Goal: Task Accomplishment & Management: Complete application form

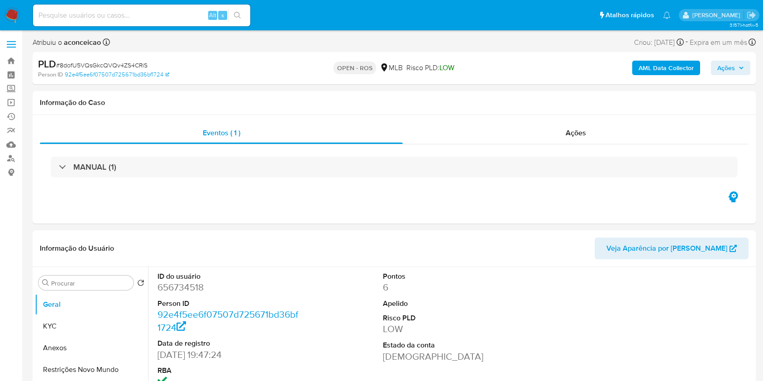
select select "10"
click at [113, 63] on span "# 8dofU5VQsGkcQVQv4ZS4CRiS" at bounding box center [101, 65] width 91 height 9
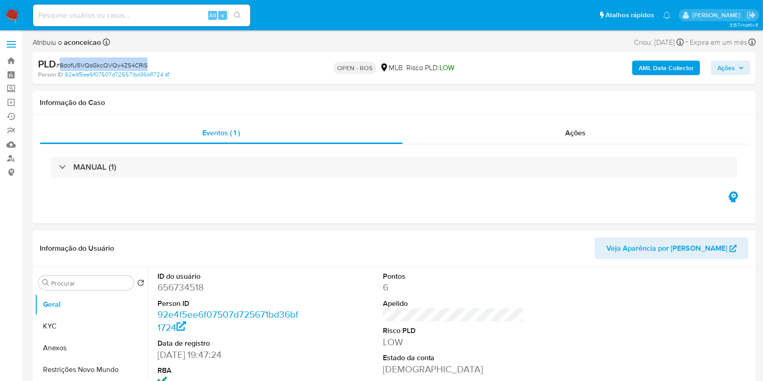
click at [113, 62] on span "# 8dofU5VQsGkcQVQv4ZS4CRiS" at bounding box center [101, 65] width 91 height 9
copy span "8dofU5VQsGkcQVQv4ZS4CRiS"
drag, startPoint x: 54, startPoint y: 342, endPoint x: 147, endPoint y: 331, distance: 93.4
click at [54, 342] on button "Anexos" at bounding box center [91, 348] width 113 height 22
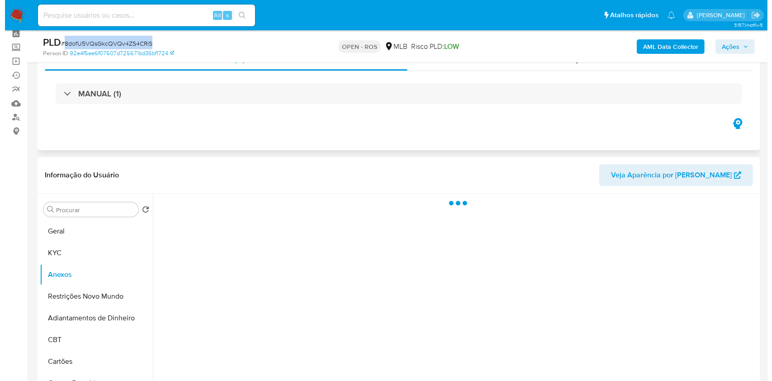
scroll to position [60, 0]
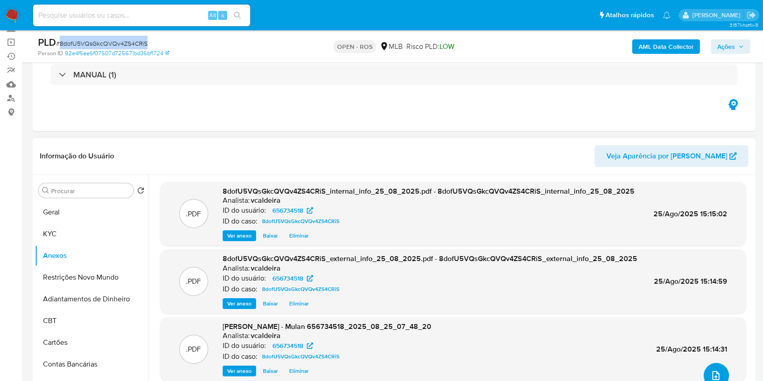
click at [714, 368] on button "upload-file" at bounding box center [715, 375] width 25 height 25
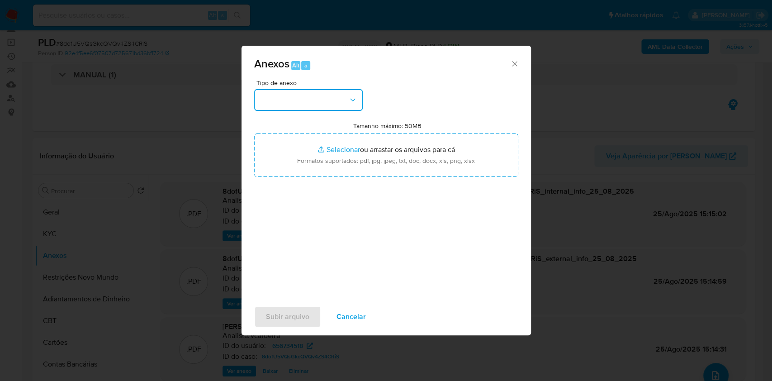
click at [337, 94] on button "button" at bounding box center [308, 100] width 109 height 22
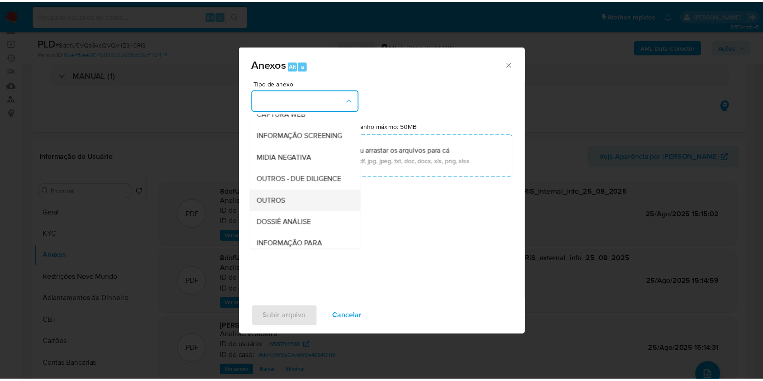
scroll to position [139, 0]
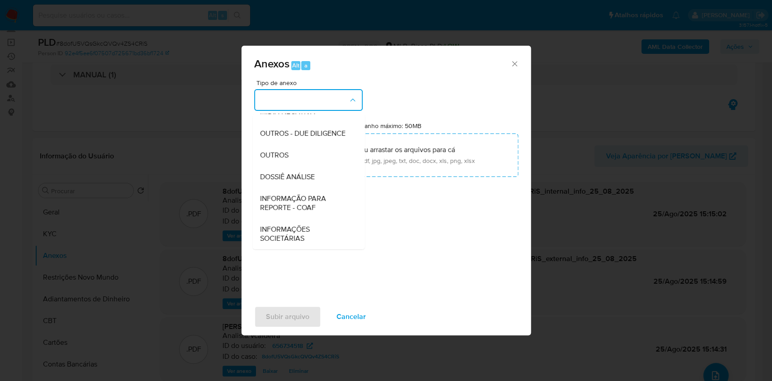
drag, startPoint x: 307, startPoint y: 203, endPoint x: 394, endPoint y: 188, distance: 89.1
click at [307, 203] on span "INFORMAÇÃO PARA REPORTE - COAF" at bounding box center [306, 203] width 92 height 18
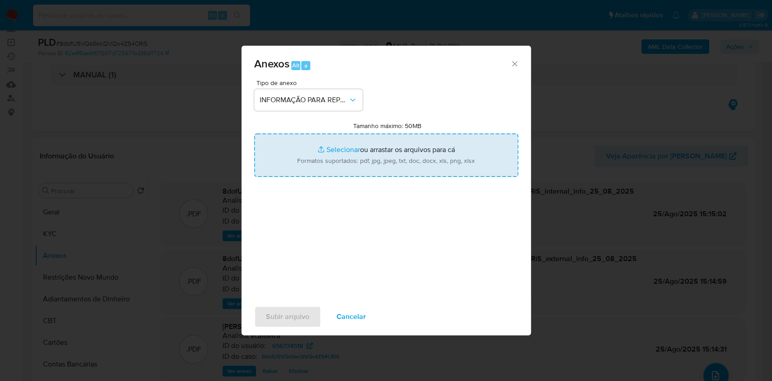
type input "C:\fakepath\SAR 8dofU5VQsGkcQVQv4ZS4CRiS - CPF 01217120521 - [PERSON_NAME].docx…"
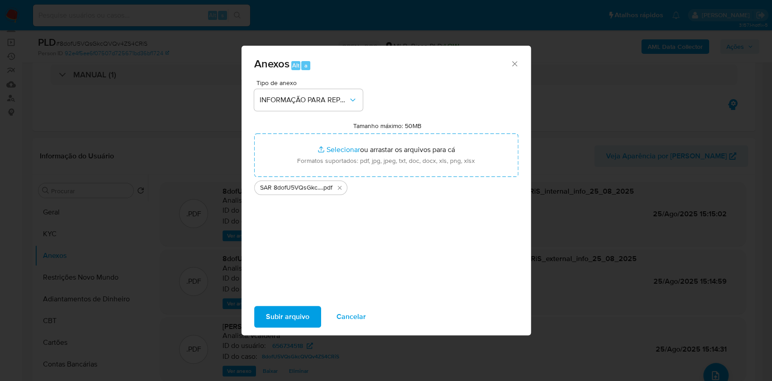
click at [283, 325] on span "Subir arquivo" at bounding box center [287, 317] width 43 height 20
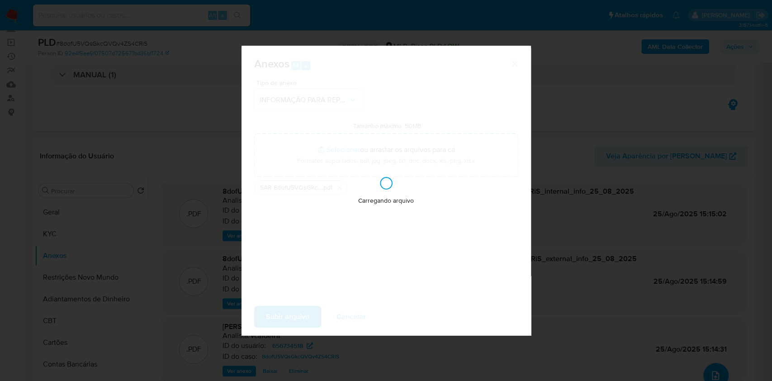
click at [647, 255] on div "Anexos Alt a Tipo de anexo INFORMAÇÃO PARA REPORTE - COAF Tamanho máximo: 50MB …" at bounding box center [386, 190] width 772 height 381
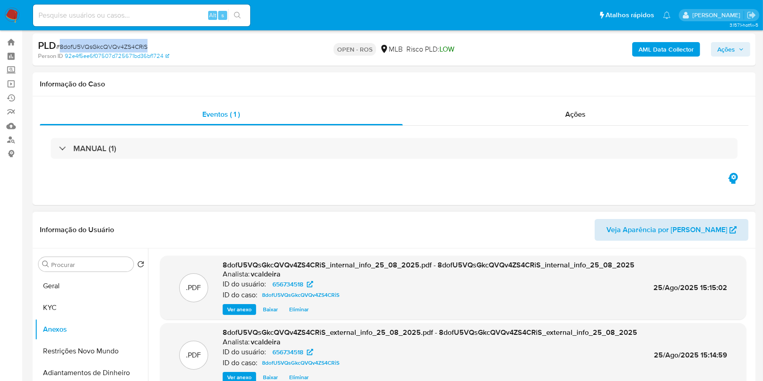
scroll to position [0, 0]
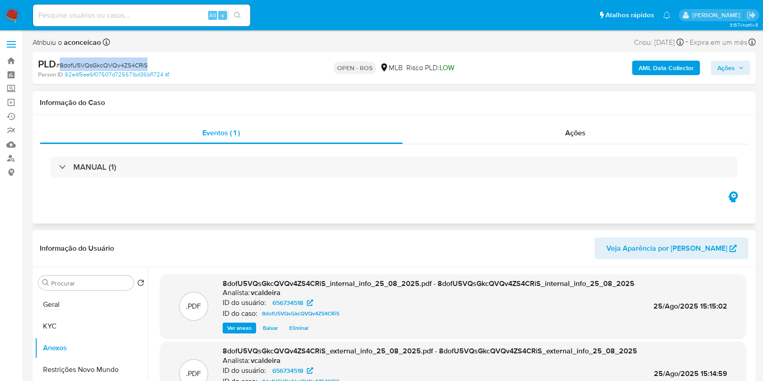
drag, startPoint x: 583, startPoint y: 137, endPoint x: 560, endPoint y: 149, distance: 25.5
click at [581, 138] on div "Ações" at bounding box center [576, 133] width 346 height 22
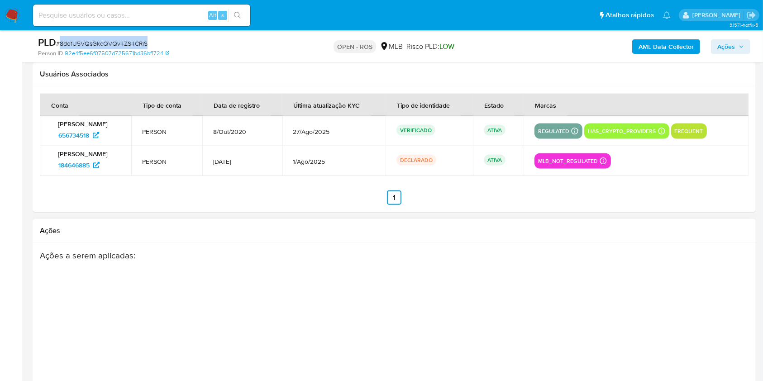
scroll to position [1461, 0]
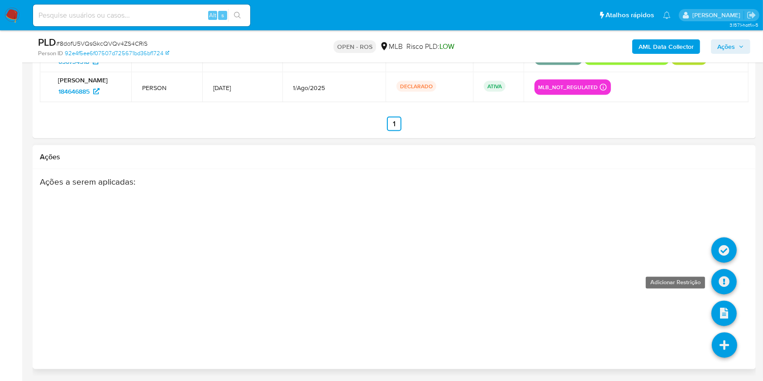
click at [724, 280] on icon at bounding box center [723, 281] width 25 height 25
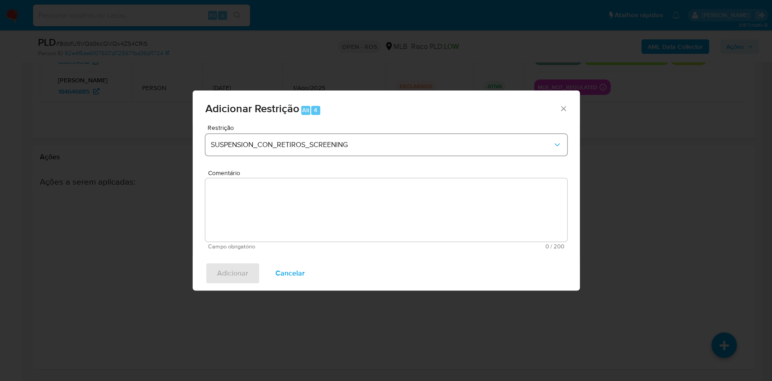
drag, startPoint x: 363, startPoint y: 157, endPoint x: 352, endPoint y: 147, distance: 15.1
click at [358, 153] on div "Restrição SUSPENSION_CON_RETIROS_SCREENING" at bounding box center [386, 145] width 362 height 43
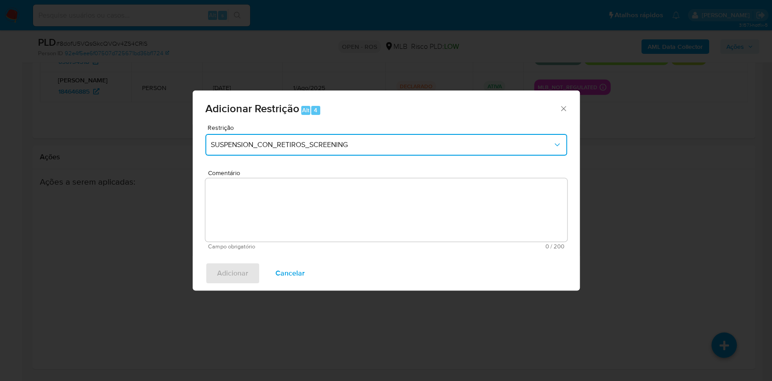
drag, startPoint x: 352, startPoint y: 147, endPoint x: 347, endPoint y: 152, distance: 7.1
click at [352, 147] on span "SUSPENSION_CON_RETIROS_SCREENING" at bounding box center [382, 144] width 342 height 9
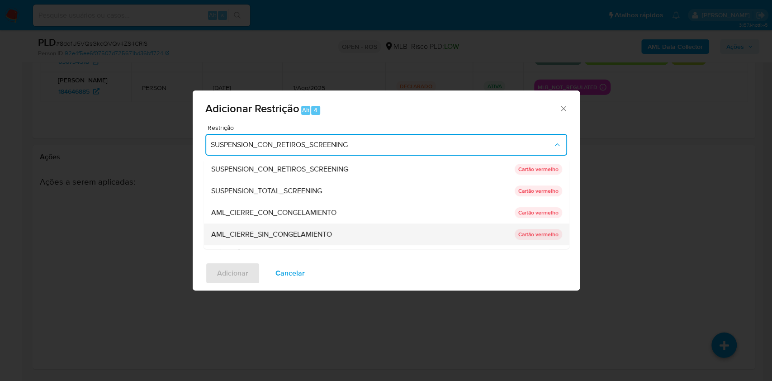
click at [280, 233] on span "AML_CIERRE_SIN_CONGELAMIENTO" at bounding box center [271, 234] width 121 height 9
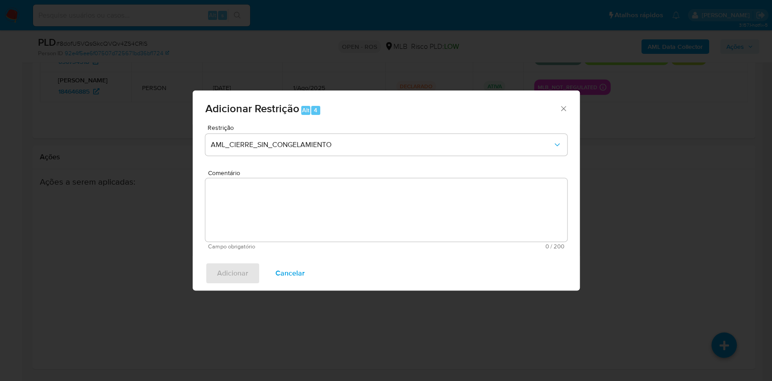
click at [293, 219] on textarea "Comentário" at bounding box center [386, 209] width 362 height 63
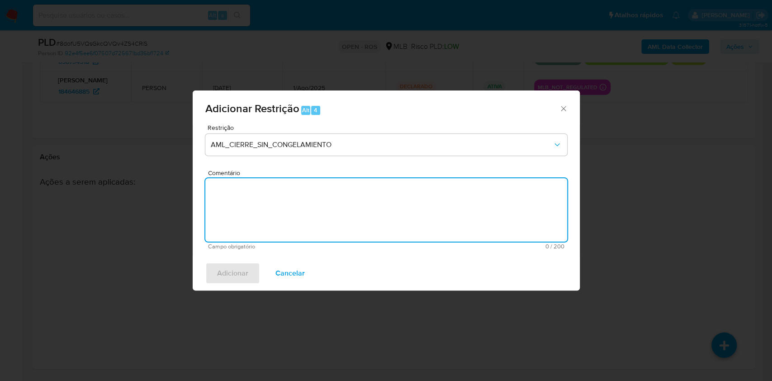
paste textarea "Deliberação para encerrar o relacionamento. NÃO INFORMAR AO USUÁRIO QUE SE TRAT…"
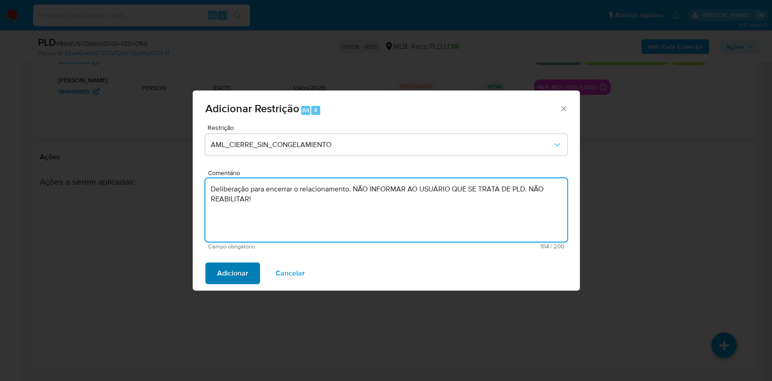
type textarea "Deliberação para encerrar o relacionamento. NÃO INFORMAR AO USUÁRIO QUE SE TRAT…"
click at [239, 270] on span "Adicionar" at bounding box center [232, 273] width 31 height 20
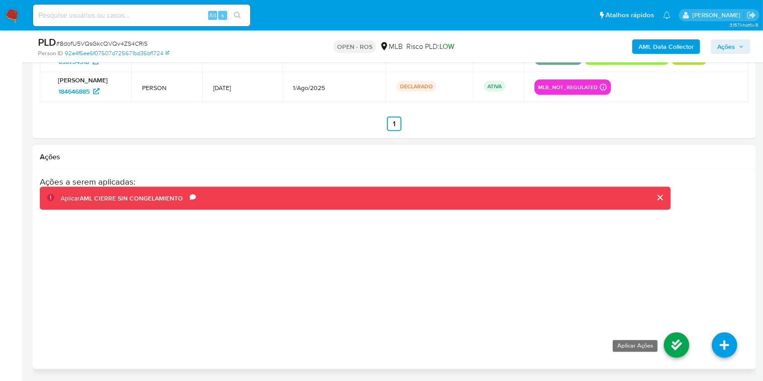
click at [670, 346] on icon at bounding box center [676, 345] width 25 height 25
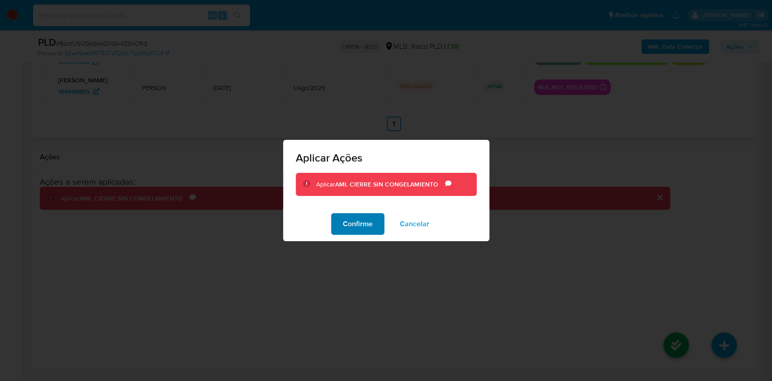
click at [383, 230] on button "Confirme" at bounding box center [357, 224] width 53 height 22
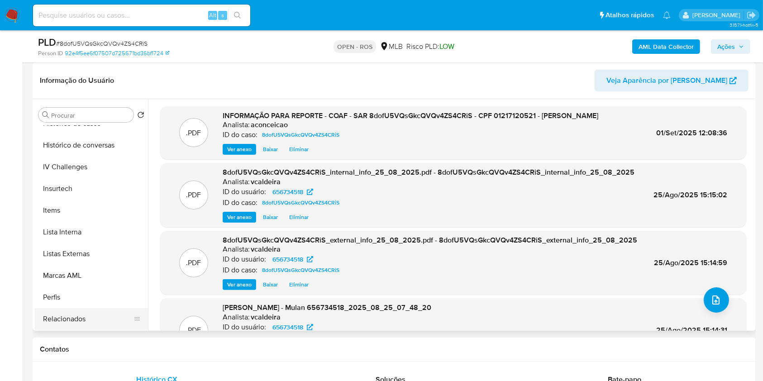
scroll to position [254, 0]
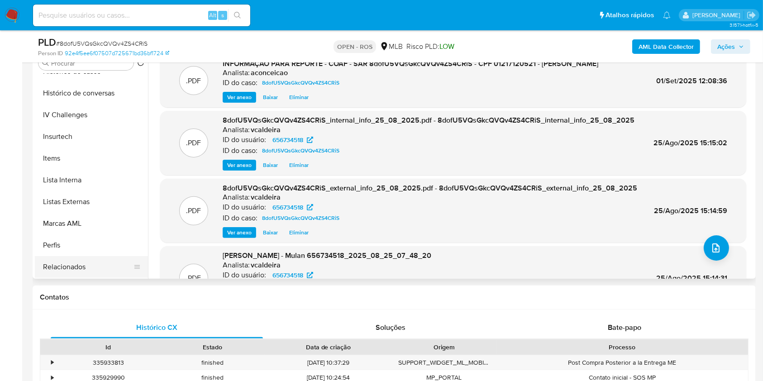
click at [109, 268] on button "Relacionados" at bounding box center [88, 267] width 106 height 22
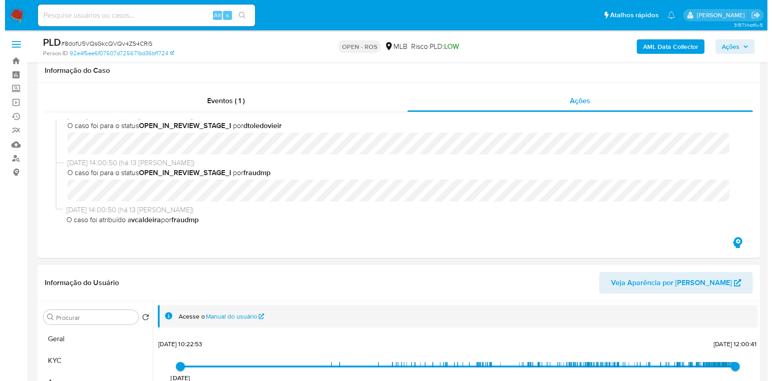
scroll to position [181, 0]
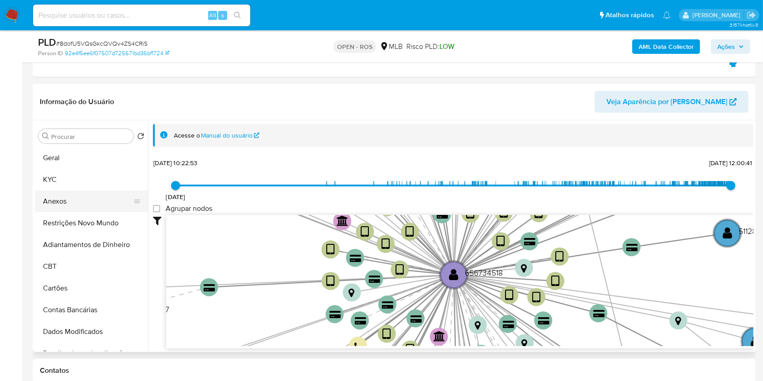
click at [87, 209] on button "Anexos" at bounding box center [88, 201] width 106 height 22
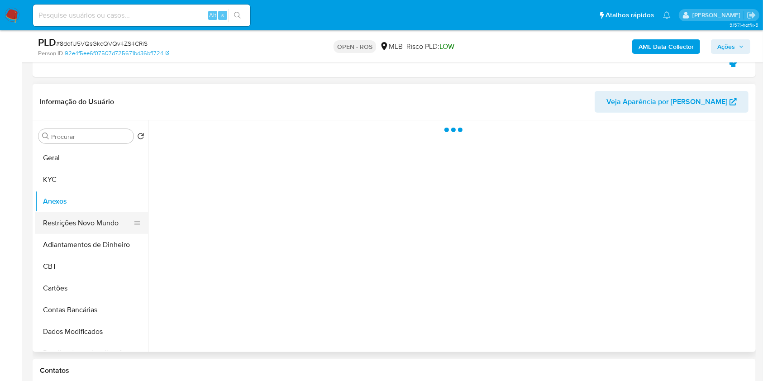
drag, startPoint x: 94, startPoint y: 223, endPoint x: 109, endPoint y: 216, distance: 16.2
click at [94, 223] on button "Restrições Novo Mundo" at bounding box center [88, 223] width 106 height 22
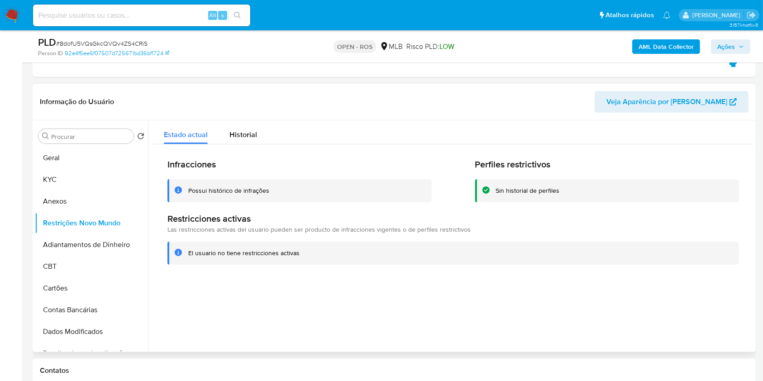
click at [228, 146] on div "Infracciones Possui histórico de infrações Perfiles restrictivos Sin historial …" at bounding box center [453, 211] width 600 height 134
click at [238, 137] on span "Historial" at bounding box center [243, 134] width 28 height 10
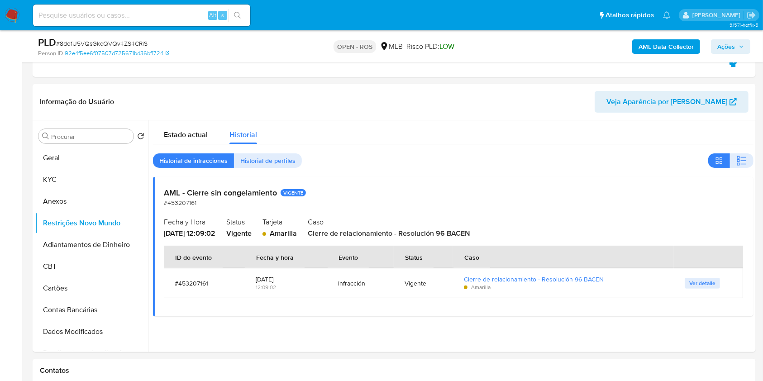
click at [735, 48] on span "Ações" at bounding box center [726, 46] width 18 height 14
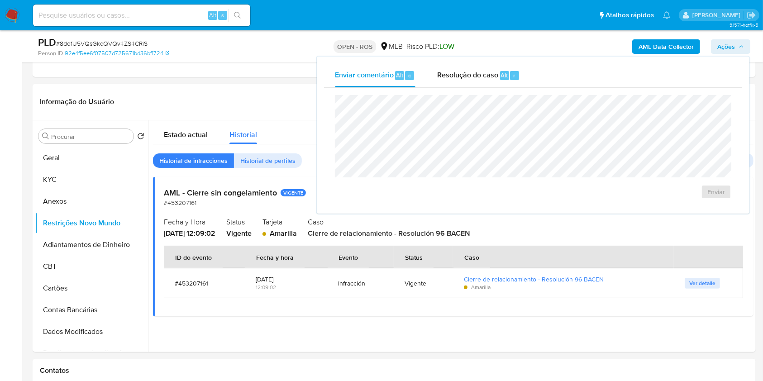
drag, startPoint x: 454, startPoint y: 80, endPoint x: 457, endPoint y: 92, distance: 12.6
click at [453, 81] on div "Resolução do caso Alt r" at bounding box center [478, 76] width 83 height 24
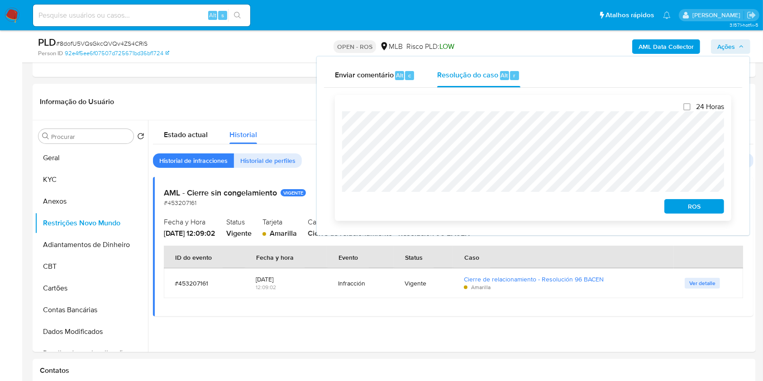
click at [680, 208] on span "ROS" at bounding box center [693, 206] width 47 height 13
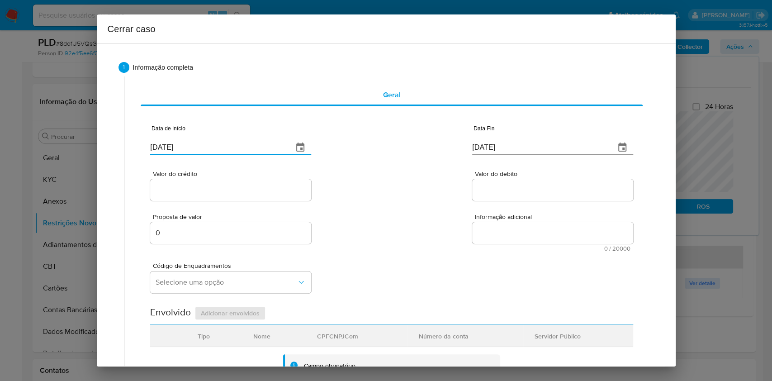
click at [250, 149] on input "[DATE]" at bounding box center [218, 147] width 136 height 14
paste input "7"
drag, startPoint x: 250, startPoint y: 149, endPoint x: 257, endPoint y: 150, distance: 6.4
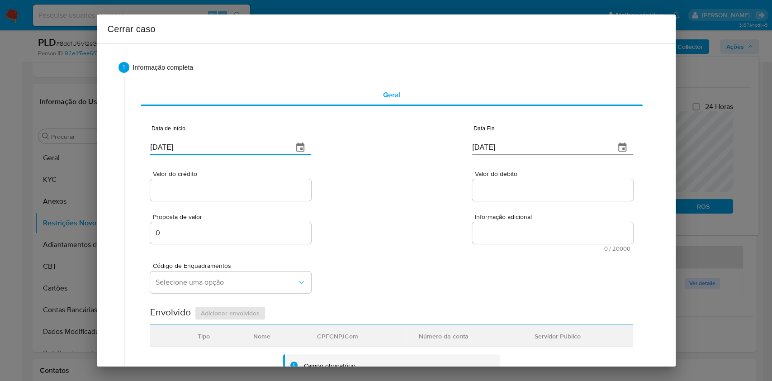
click at [251, 149] on input "[DATE]" at bounding box center [218, 147] width 136 height 14
type input "[DATE]"
click at [543, 147] on input "[DATE]" at bounding box center [540, 147] width 136 height 14
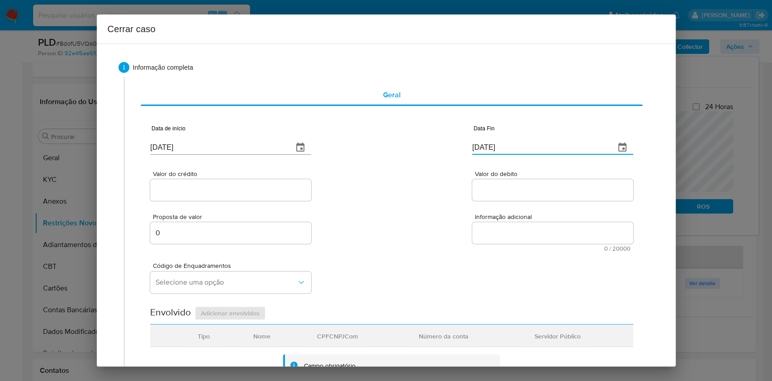
click at [543, 147] on input "[DATE]" at bounding box center [540, 147] width 136 height 14
paste input "22/08"
type input "[DATE]"
drag, startPoint x: 243, startPoint y: 179, endPoint x: 245, endPoint y: 190, distance: 11.5
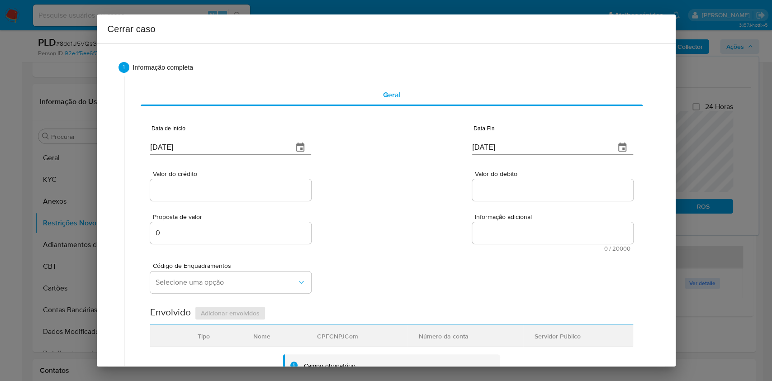
click at [243, 180] on div at bounding box center [230, 190] width 161 height 22
drag, startPoint x: 247, startPoint y: 194, endPoint x: 255, endPoint y: 195, distance: 7.8
click at [247, 194] on input "Valor do crédito" at bounding box center [230, 190] width 161 height 12
paste input "R$333.728"
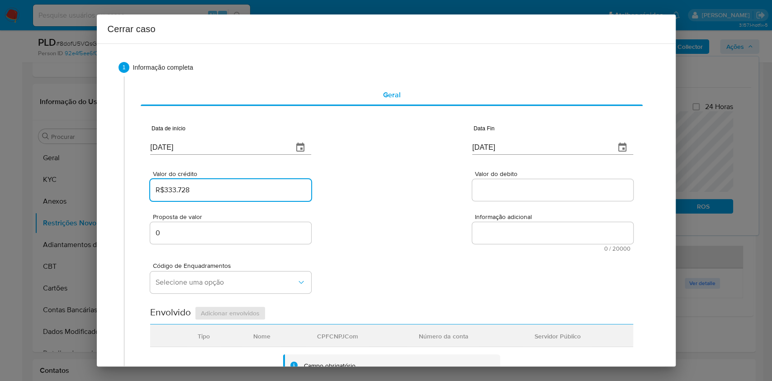
type input "R$333.728"
click at [545, 196] on div at bounding box center [552, 190] width 161 height 22
click at [545, 194] on input "Valor do debito" at bounding box center [552, 190] width 161 height 12
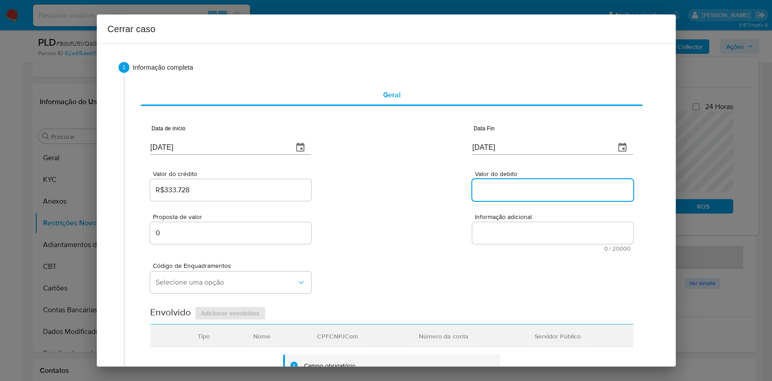
paste input "R$1.055.809"
type input "R$1.055.809"
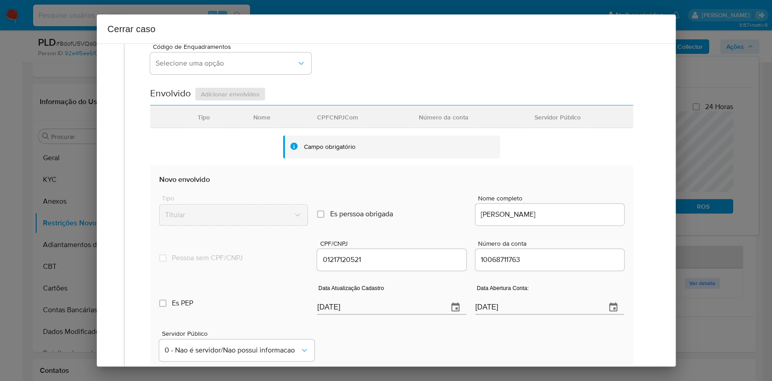
scroll to position [301, 0]
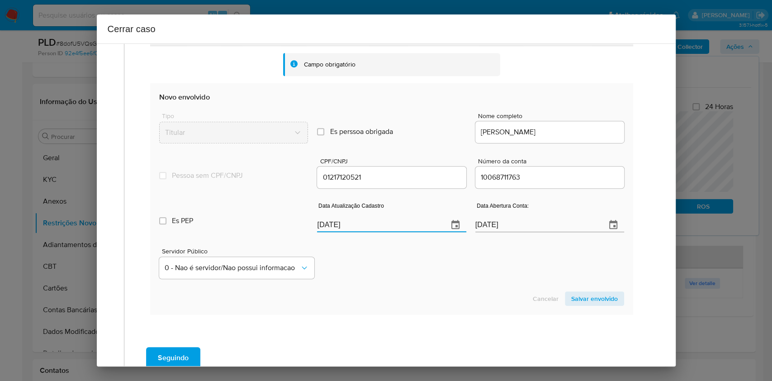
click at [413, 219] on input "[DATE]" at bounding box center [379, 225] width 124 height 14
paste input "26/05"
click at [413, 219] on input "[DATE]" at bounding box center [379, 225] width 124 height 14
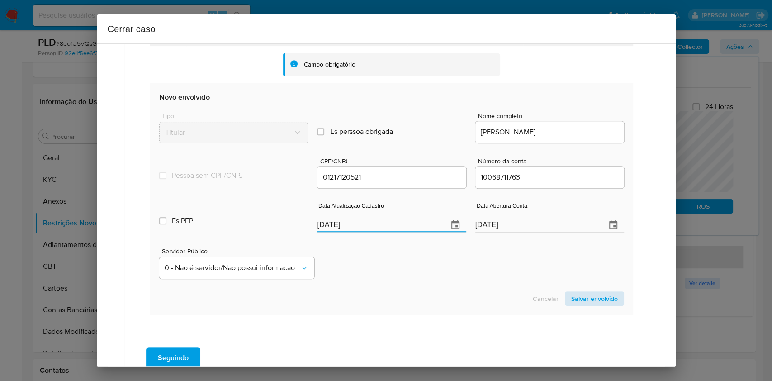
type input "[DATE]"
click at [597, 292] on span "Salvar envolvido" at bounding box center [594, 298] width 47 height 13
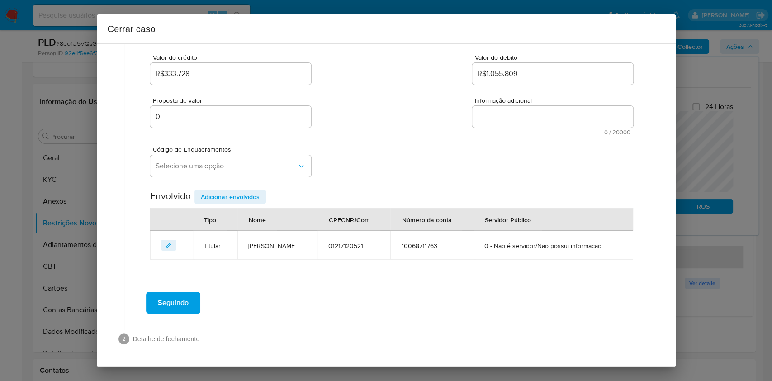
scroll to position [116, 0]
click at [239, 166] on span "Selecione uma opção" at bounding box center [226, 166] width 141 height 9
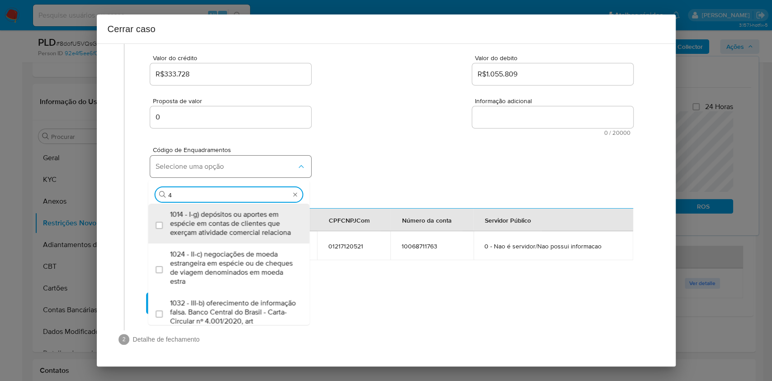
type input "45"
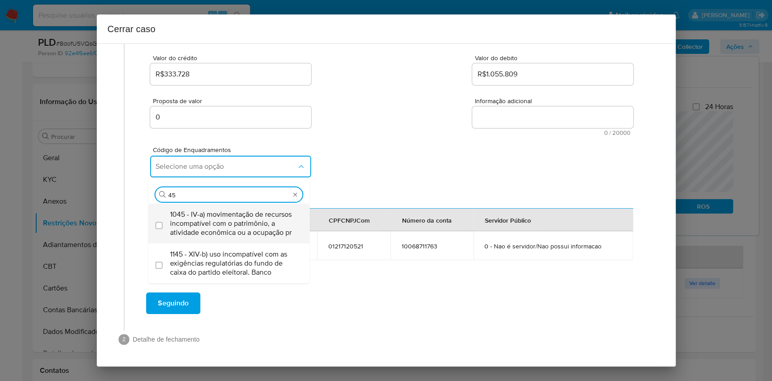
click at [228, 210] on span "1045 - IV-a) movimentação de recursos incompatível com o patrimônio, a atividad…" at bounding box center [233, 223] width 127 height 27
checkbox input "true"
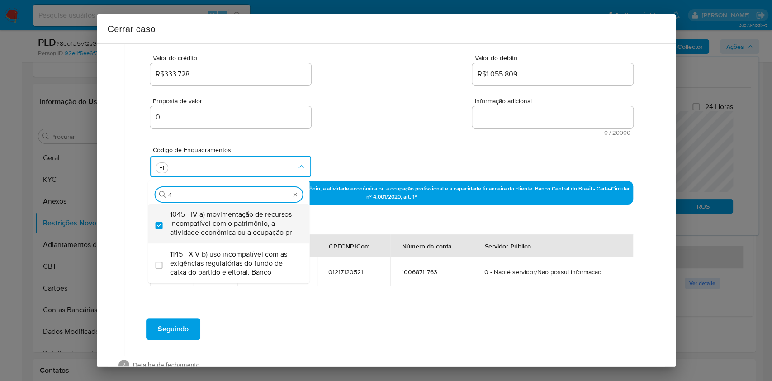
scroll to position [0, 0]
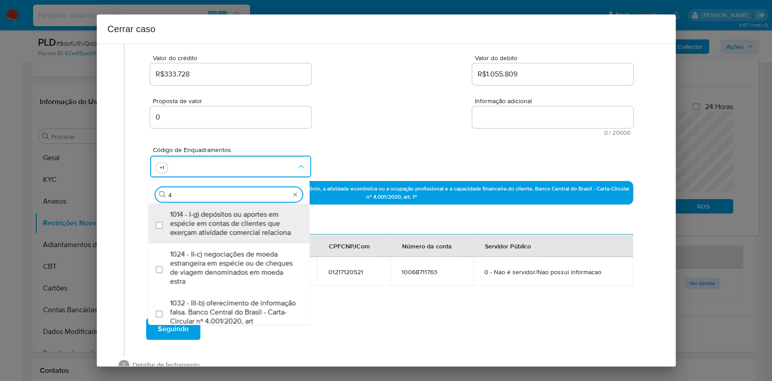
type input "47"
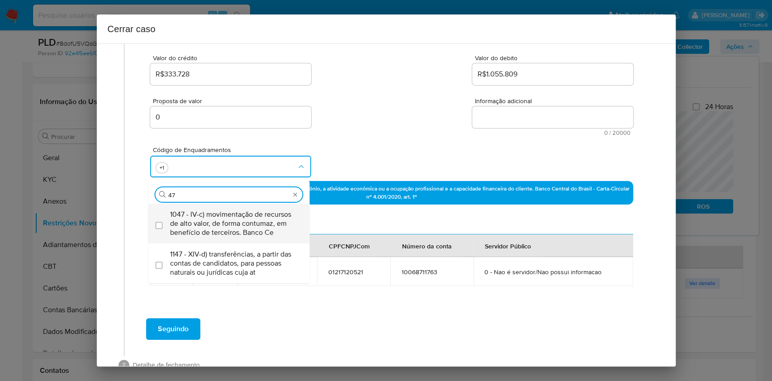
click at [228, 210] on span "1047 - IV-c) movimentação de recursos de alto valor, de forma contumaz, em bene…" at bounding box center [233, 223] width 127 height 27
checkbox input "true"
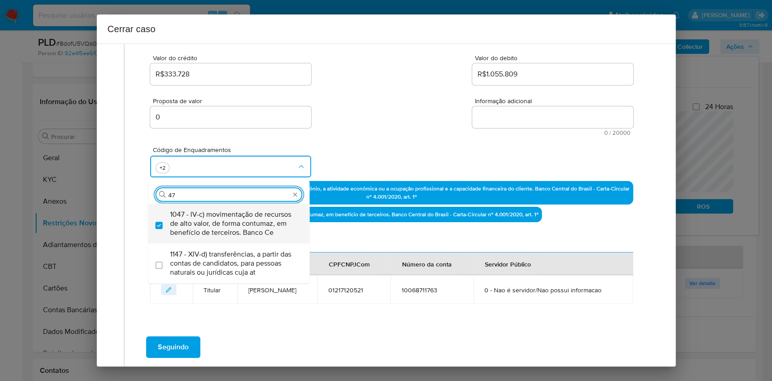
type input "4"
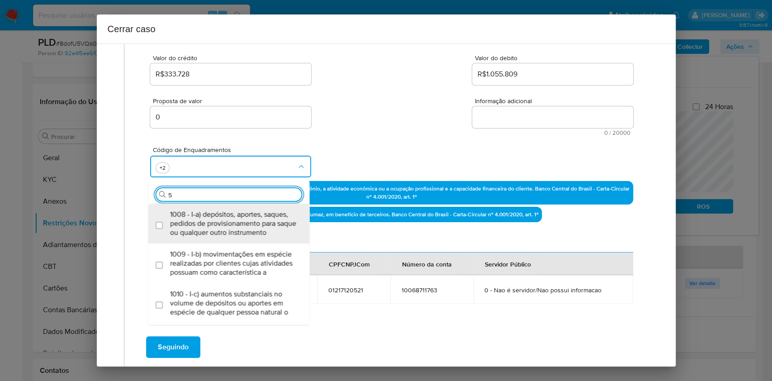
type input "55"
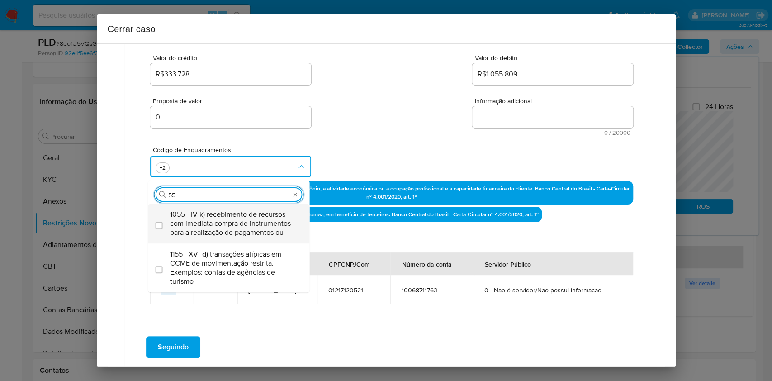
drag, startPoint x: 228, startPoint y: 210, endPoint x: 234, endPoint y: 215, distance: 7.7
click at [234, 215] on span "1055 - IV-k) recebimento de recursos com imediata compra de instrumentos para a…" at bounding box center [233, 223] width 127 height 27
checkbox input "true"
type input "55"
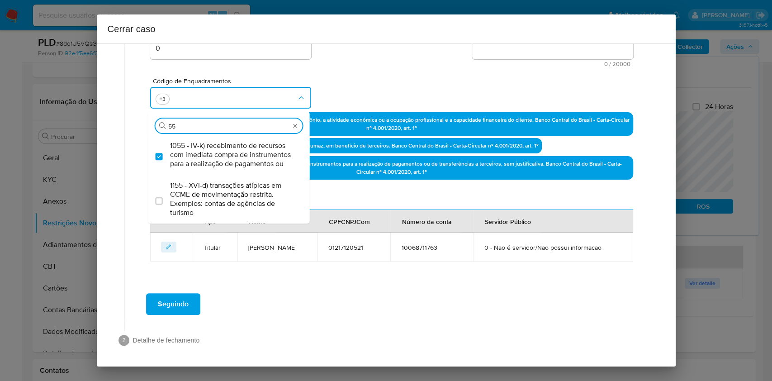
scroll to position [185, 0]
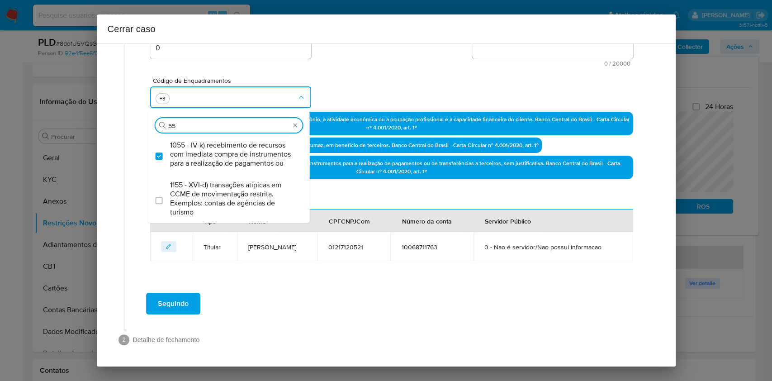
click at [526, 52] on textarea "Informação adicional" at bounding box center [552, 48] width 161 height 22
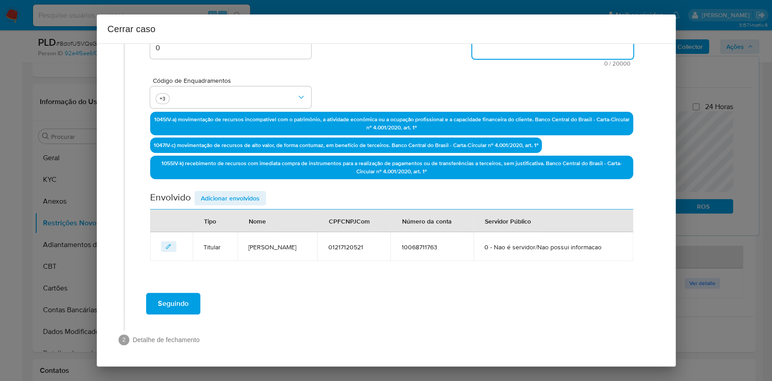
paste textarea "Loremips Dolorsit am Conse, ADI 38957699772, 85 elit, seddoeius te incididun ut…"
click at [526, 52] on textarea "Informação adicional" at bounding box center [552, 48] width 161 height 22
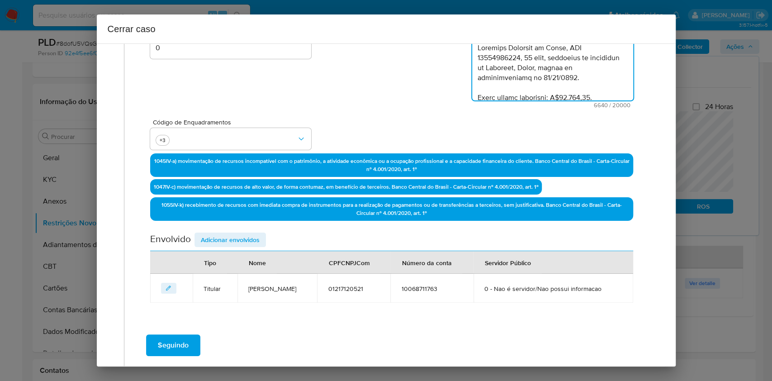
scroll to position [2221, 0]
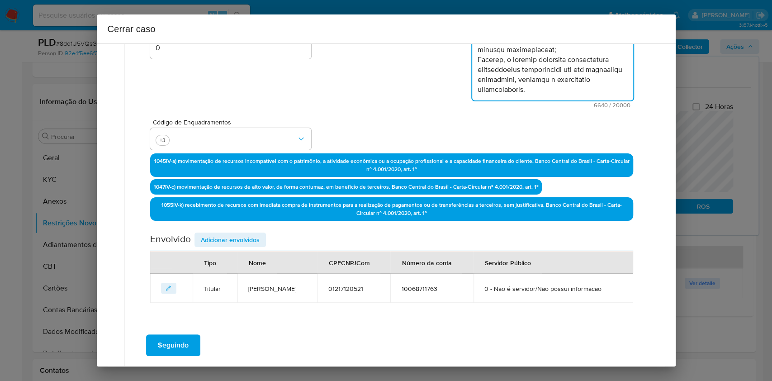
type textarea "Loremips Dolorsit am Conse, ADI 38957699772, 85 elit, seddoeius te incididun ut…"
drag, startPoint x: 229, startPoint y: 240, endPoint x: 347, endPoint y: 226, distance: 119.4
click at [229, 241] on span "Adicionar envolvidos" at bounding box center [230, 239] width 59 height 13
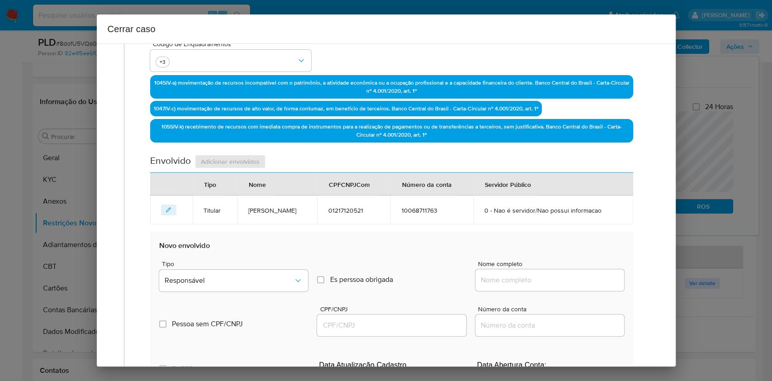
scroll to position [306, 0]
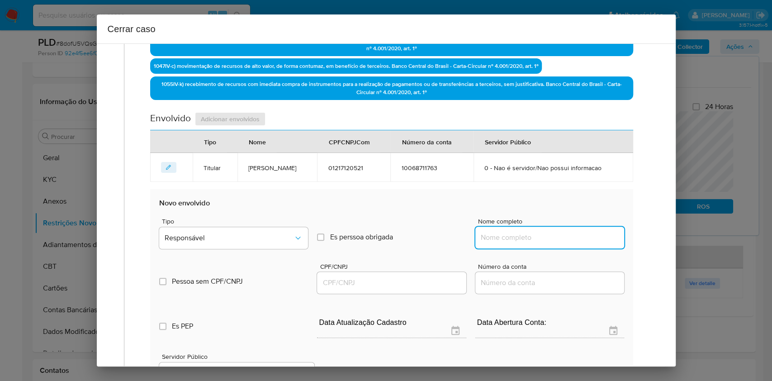
drag, startPoint x: 578, startPoint y: 235, endPoint x: 585, endPoint y: 234, distance: 7.4
click at [578, 235] on input "Nome completo" at bounding box center [549, 238] width 149 height 12
paste input "Elite X Serviços E Intermediações Ltda, 59098865000185"
click at [585, 234] on input "Elite X Serviços E Intermediações Ltda, 59098865000185" at bounding box center [549, 238] width 149 height 12
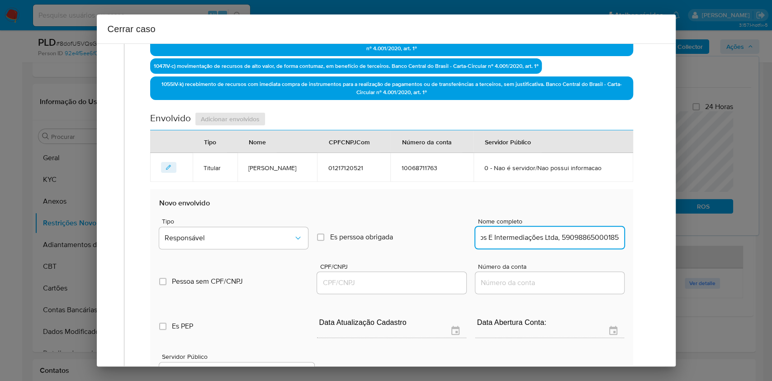
click at [585, 233] on input "Elite X Serviços E Intermediações Ltda, 59098865000185" at bounding box center [549, 238] width 149 height 12
type input "Elite X Serviços E Intermediações Ltda,"
click at [441, 277] on input "CPF/CNPJ" at bounding box center [391, 283] width 149 height 12
paste input "59098865000185"
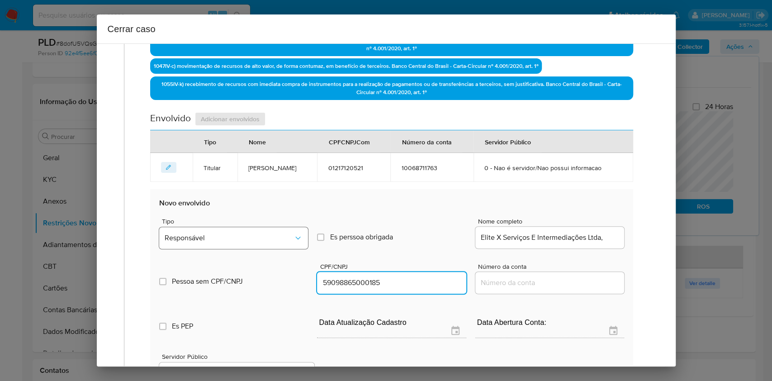
type input "59098865000185"
drag, startPoint x: 270, startPoint y: 240, endPoint x: 267, endPoint y: 233, distance: 7.1
click at [270, 240] on span "Responsável" at bounding box center [229, 237] width 129 height 9
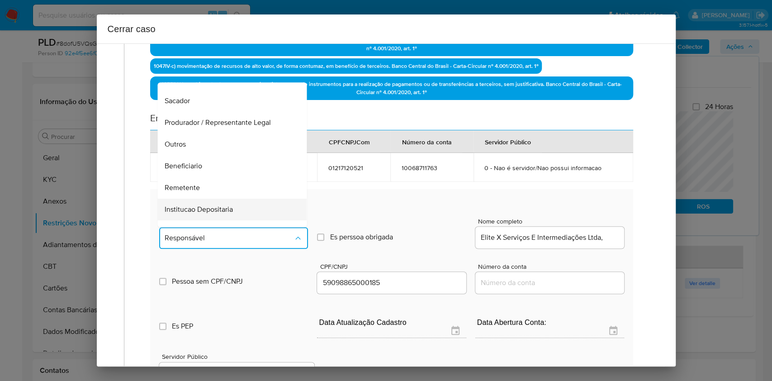
scroll to position [116, 0]
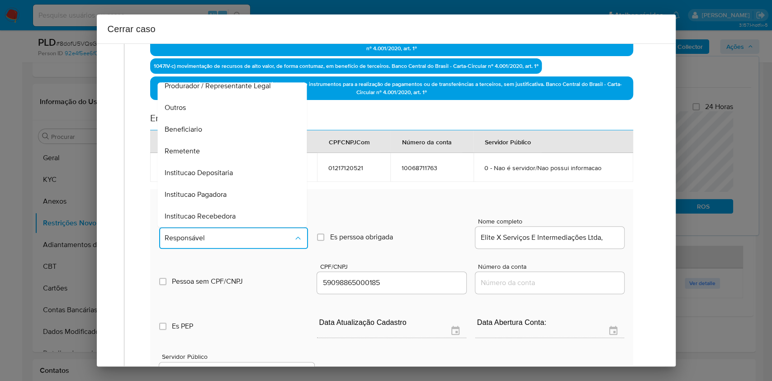
click at [197, 154] on span "Remetente" at bounding box center [182, 151] width 35 height 9
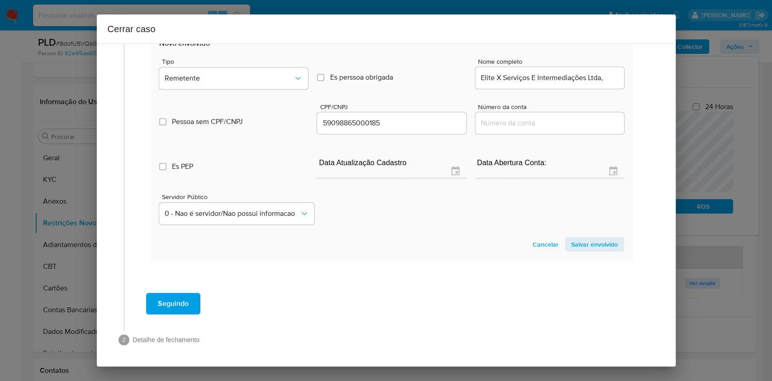
drag, startPoint x: 589, startPoint y: 246, endPoint x: 638, endPoint y: 191, distance: 73.4
click at [591, 246] on span "Salvar envolvido" at bounding box center [594, 244] width 47 height 13
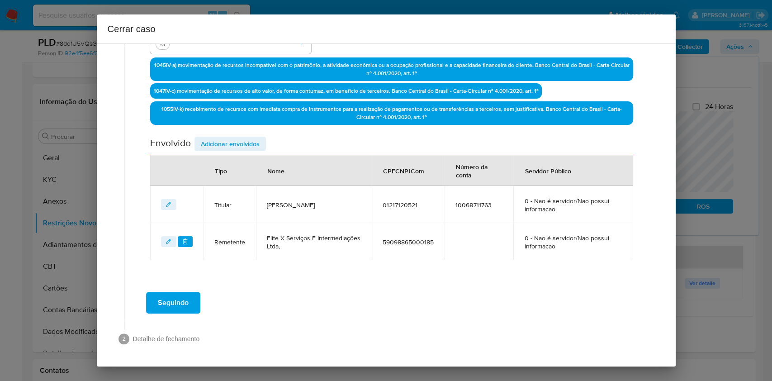
scroll to position [280, 0]
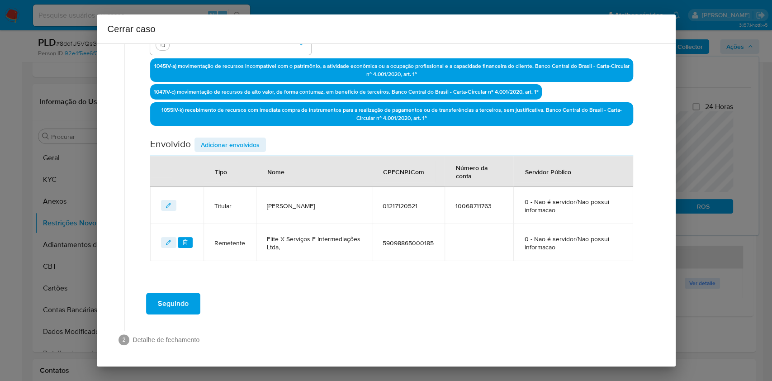
drag, startPoint x: 233, startPoint y: 139, endPoint x: 304, endPoint y: 156, distance: 73.9
click at [233, 140] on span "Adicionar envolvidos" at bounding box center [230, 144] width 59 height 13
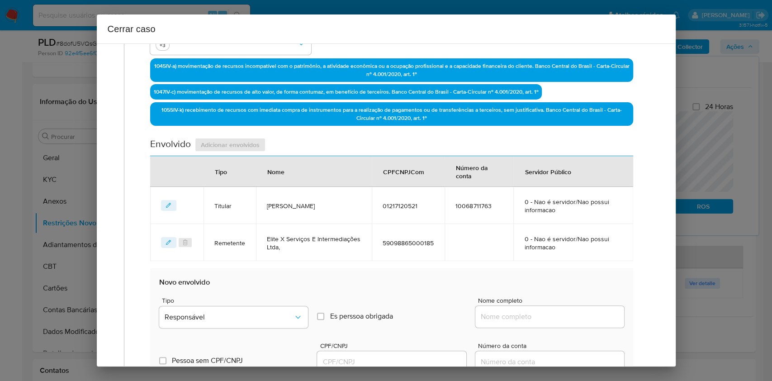
drag, startPoint x: 553, startPoint y: 310, endPoint x: 567, endPoint y: 315, distance: 15.5
click at [555, 313] on div at bounding box center [549, 317] width 149 height 22
drag, startPoint x: 572, startPoint y: 316, endPoint x: 585, endPoint y: 316, distance: 12.7
click at [572, 316] on input "Nome completo" at bounding box center [549, 317] width 149 height 12
click at [585, 316] on input "Nome completo" at bounding box center [549, 317] width 149 height 12
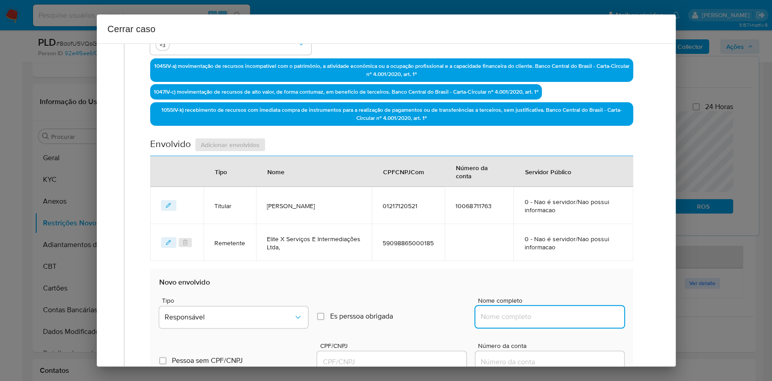
click at [585, 316] on input "Nome completo" at bounding box center [549, 317] width 149 height 12
paste input "VEXA PAYMENTS LTDA, 60115959000102"
click at [587, 317] on input "VEXA PAYMENTS LTDA, 60115959000102" at bounding box center [549, 317] width 149 height 12
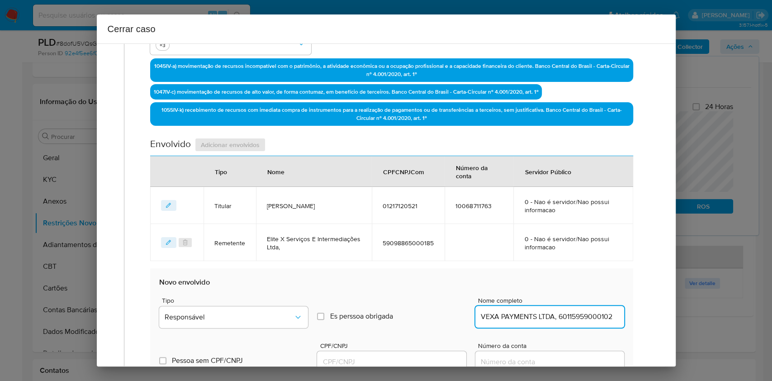
click at [593, 317] on input "VEXA PAYMENTS LTDA, 60115959000102" at bounding box center [549, 317] width 149 height 12
type input "VEXA PAYMENTS LTDA,"
drag, startPoint x: 438, startPoint y: 360, endPoint x: 444, endPoint y: 355, distance: 8.0
click at [438, 360] on input "CPF/CNPJ" at bounding box center [391, 362] width 149 height 12
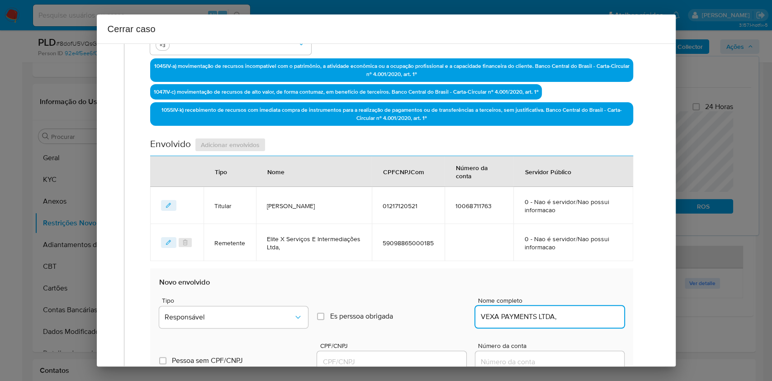
paste input "60115959000102"
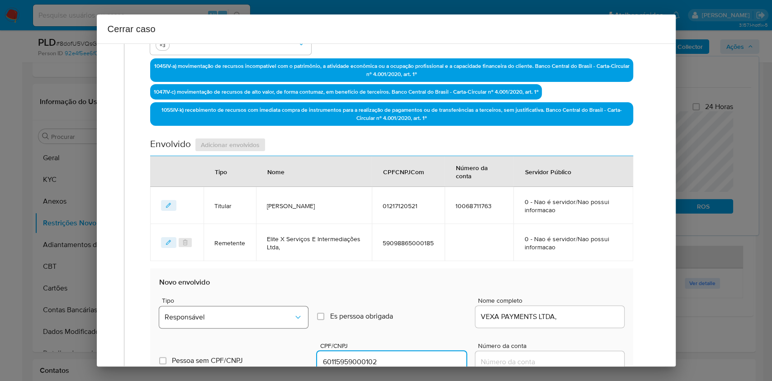
type input "60115959000102"
click at [278, 311] on button "Responsável" at bounding box center [233, 317] width 149 height 22
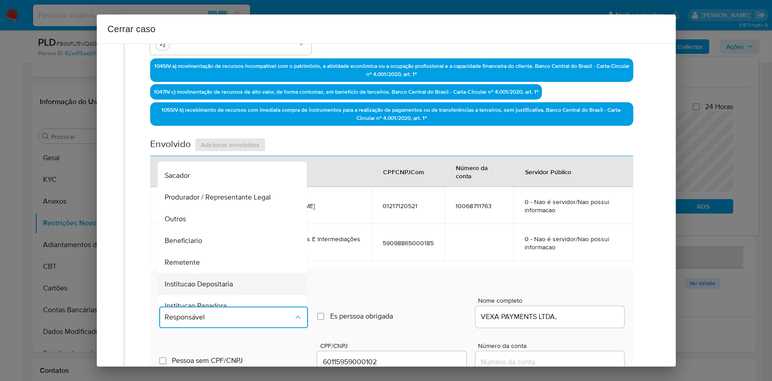
scroll to position [116, 0]
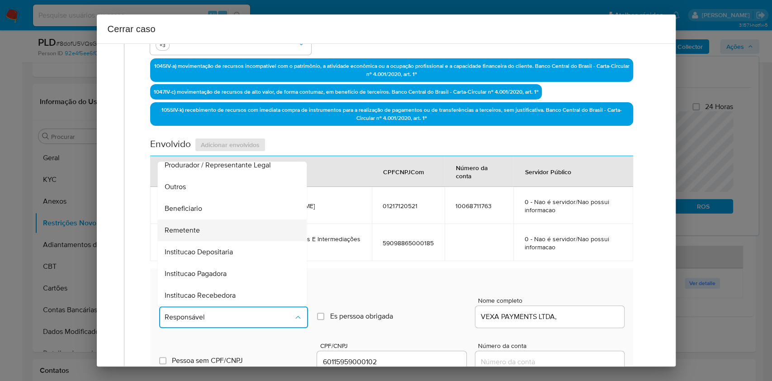
click at [193, 230] on span "Remetente" at bounding box center [182, 230] width 35 height 9
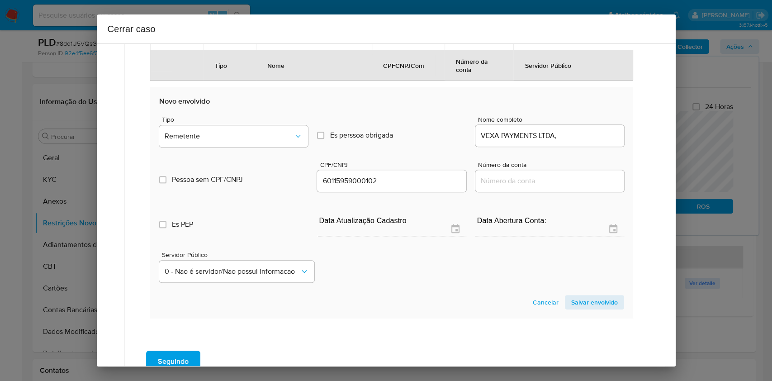
drag, startPoint x: 609, startPoint y: 299, endPoint x: 648, endPoint y: 277, distance: 45.4
click at [610, 299] on button "Salvar envolvido" at bounding box center [594, 302] width 59 height 14
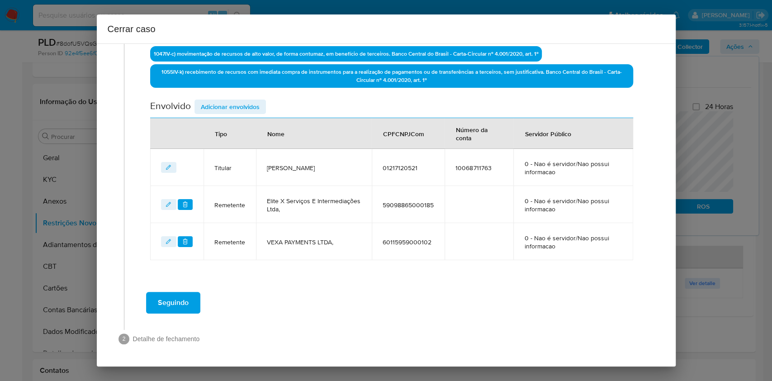
scroll to position [317, 0]
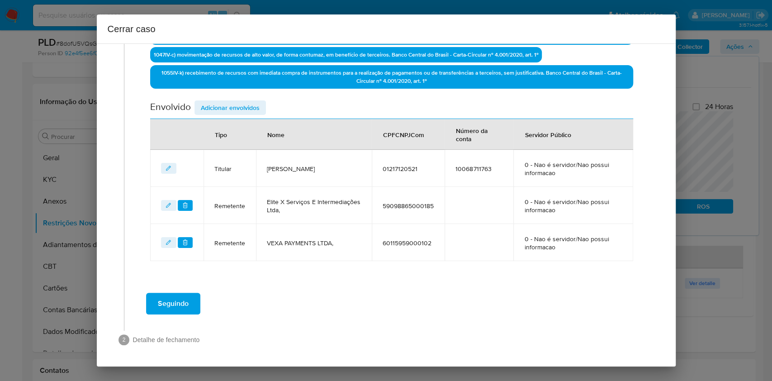
drag, startPoint x: 246, startPoint y: 104, endPoint x: 413, endPoint y: 163, distance: 176.7
click at [247, 105] on span "Adicionar envolvidos" at bounding box center [230, 107] width 59 height 13
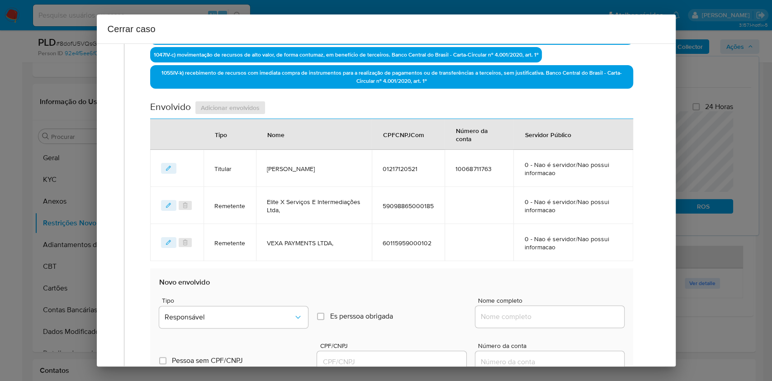
drag, startPoint x: 545, startPoint y: 316, endPoint x: 553, endPoint y: 314, distance: 8.2
click at [547, 315] on input "Nome completo" at bounding box center [549, 317] width 149 height 12
paste input "Orbion Gaming Ltda, [CREDIT_CARD_NUMBER]"
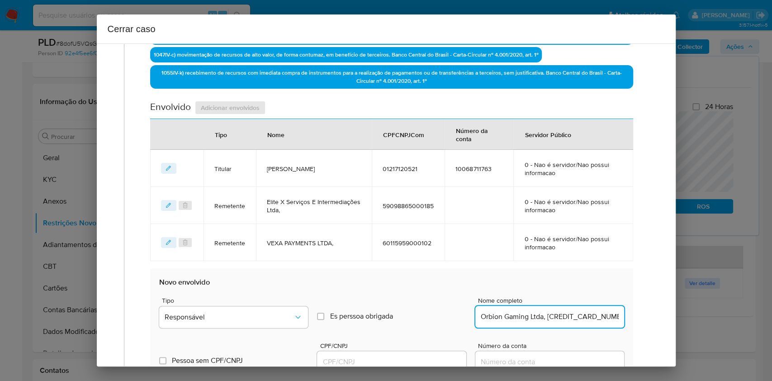
click at [585, 312] on input "Orbion Gaming Ltda, [CREDIT_CARD_NUMBER]" at bounding box center [549, 317] width 149 height 12
type input "Orbion Gaming Ltda,"
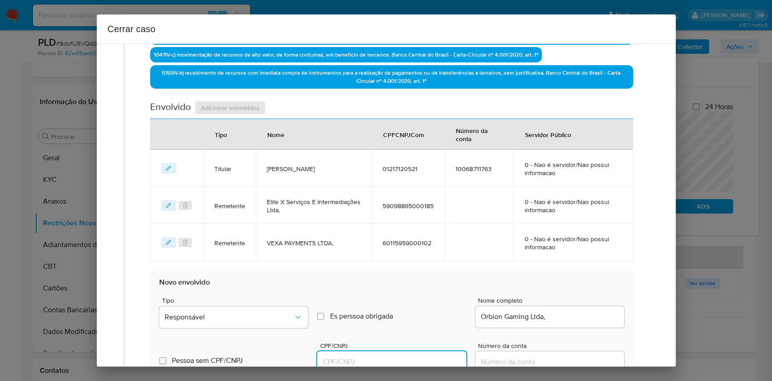
click at [442, 356] on input "CPF/CNPJ" at bounding box center [391, 362] width 149 height 12
paste input "[CREDIT_CARD_NUMBER]"
type input "[CREDIT_CARD_NUMBER]"
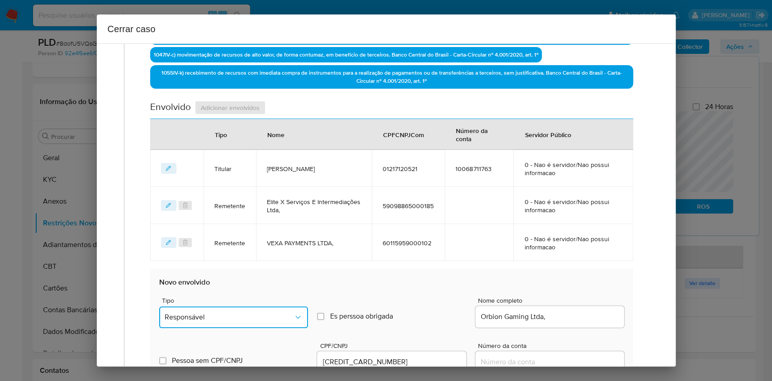
drag, startPoint x: 218, startPoint y: 325, endPoint x: 218, endPoint y: 315, distance: 10.0
click at [218, 326] on button "Responsável" at bounding box center [233, 317] width 149 height 22
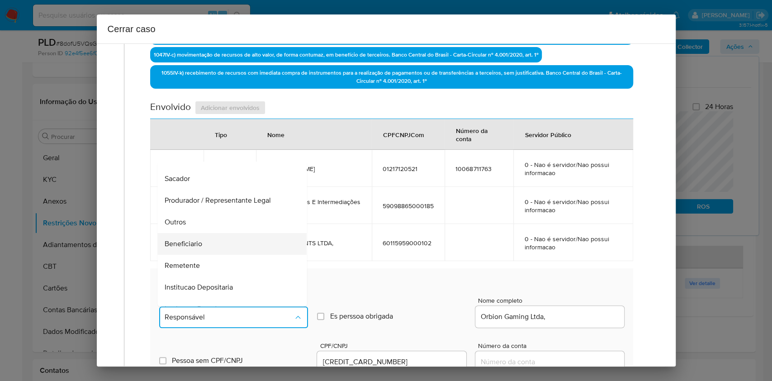
scroll to position [116, 0]
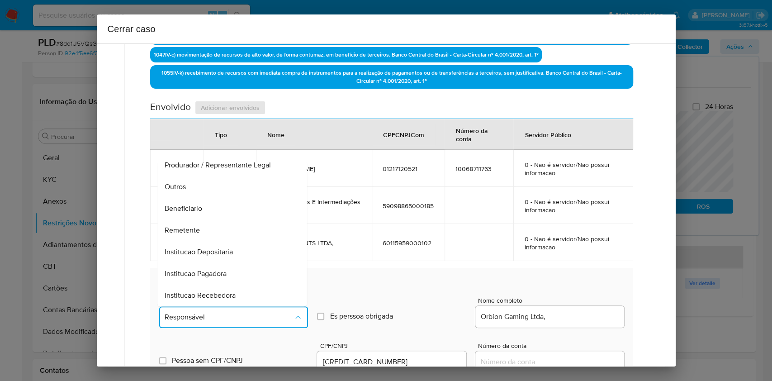
drag, startPoint x: 211, startPoint y: 201, endPoint x: 254, endPoint y: 204, distance: 42.6
click at [211, 202] on div "Beneficiario" at bounding box center [229, 209] width 129 height 22
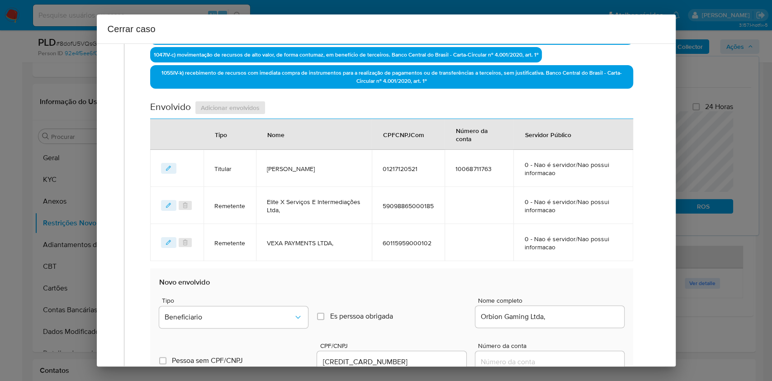
scroll to position [438, 0]
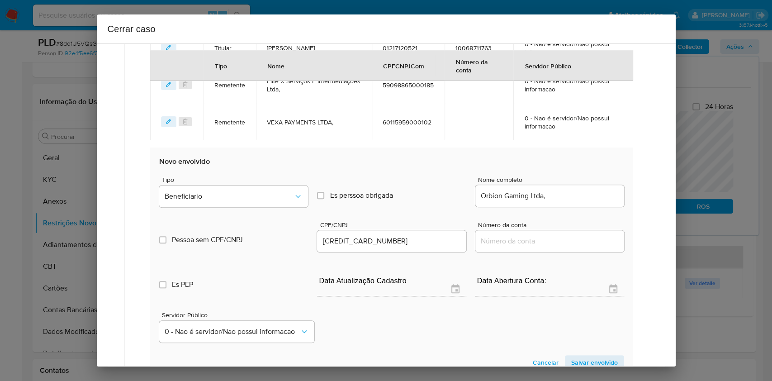
drag, startPoint x: 586, startPoint y: 354, endPoint x: 525, endPoint y: 309, distance: 75.5
click at [586, 356] on span "Salvar envolvido" at bounding box center [594, 362] width 47 height 13
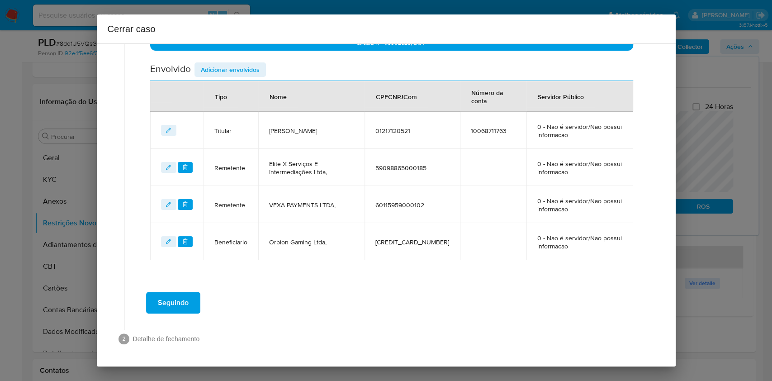
scroll to position [354, 0]
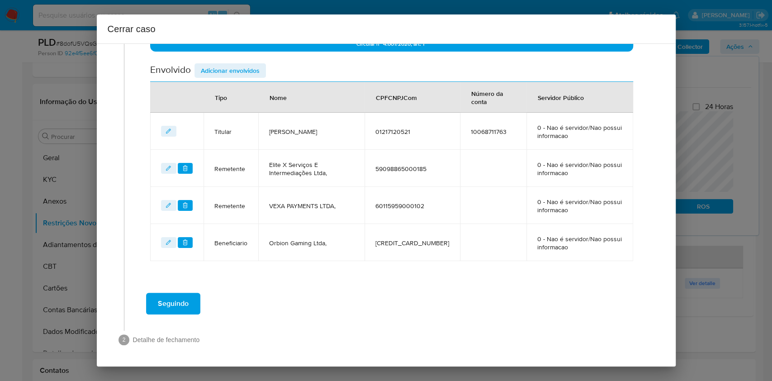
click at [245, 75] on span "Adicionar envolvidos" at bounding box center [230, 70] width 59 height 13
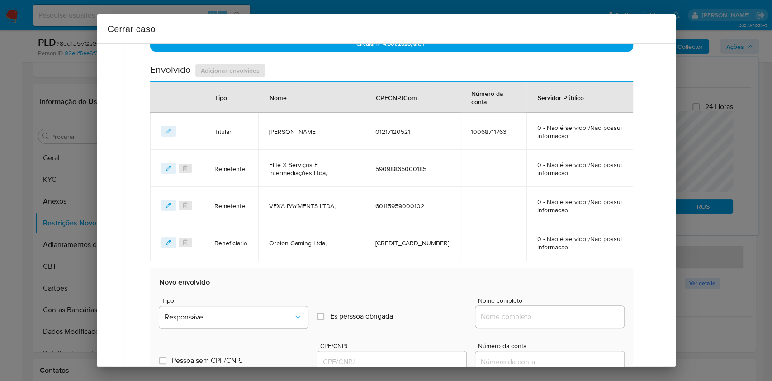
scroll to position [475, 0]
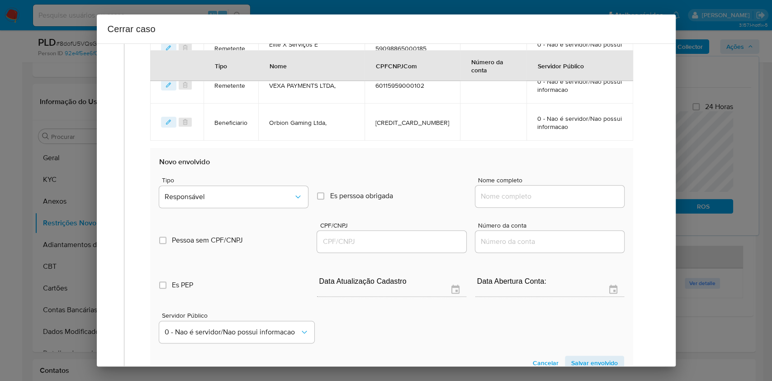
click at [532, 192] on input "Nome completo" at bounding box center [549, 196] width 149 height 12
paste input "3rz Serviços Digitais Ltda, 32611536000130"
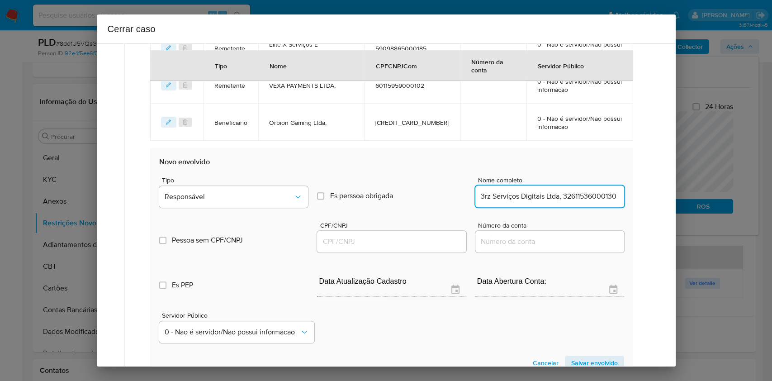
scroll to position [0, 2]
click at [587, 197] on input "3rz Serviços Digitais Ltda, 32611536000130" at bounding box center [549, 196] width 149 height 12
click at [587, 198] on input "3rz Serviços Digitais Ltda, 32611536000130" at bounding box center [549, 196] width 149 height 12
type input "3rz Serviços Digitais Ltda,"
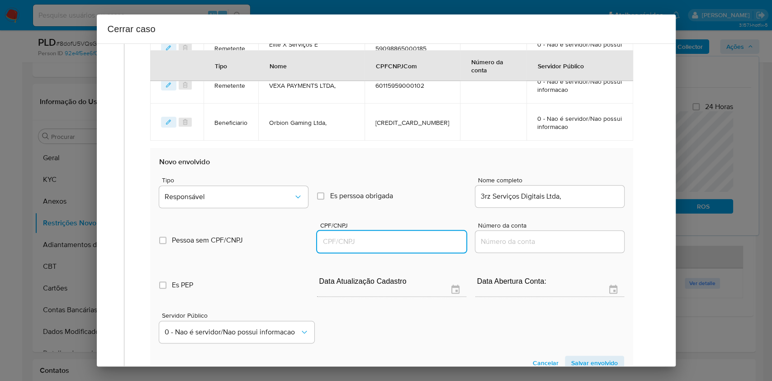
click at [414, 238] on input "CPF/CNPJ" at bounding box center [391, 242] width 149 height 12
paste input "32611536000130"
type input "32611536000130"
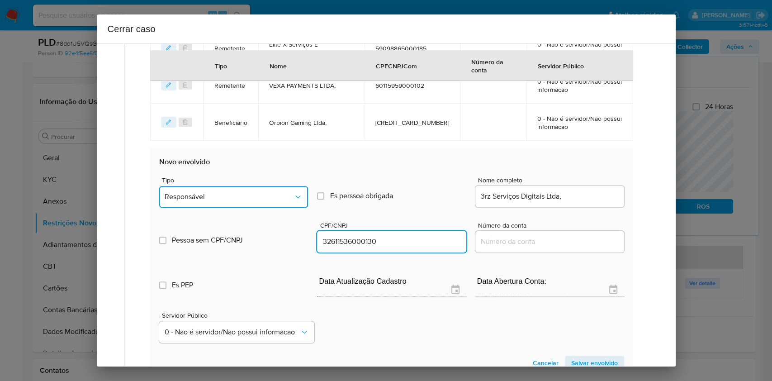
click at [294, 198] on icon "Tipo de envolvimento" at bounding box center [298, 196] width 9 height 9
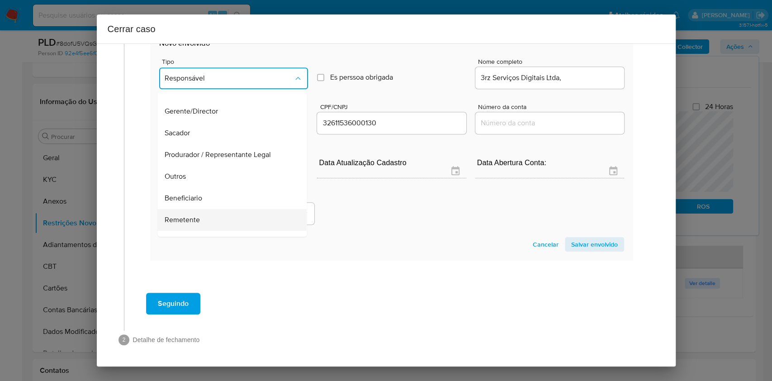
scroll to position [116, 0]
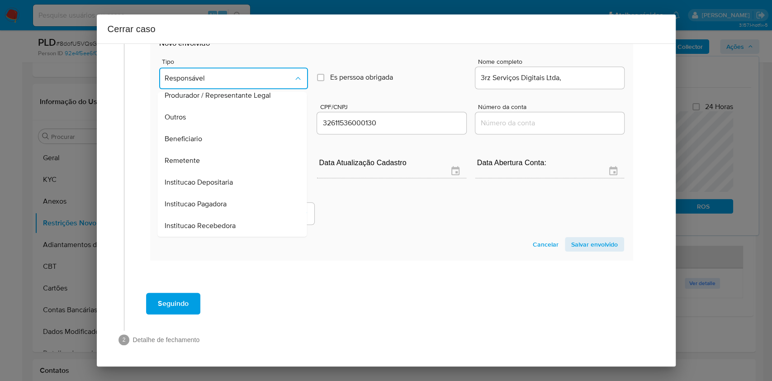
click at [209, 140] on div "Beneficiario" at bounding box center [229, 139] width 129 height 22
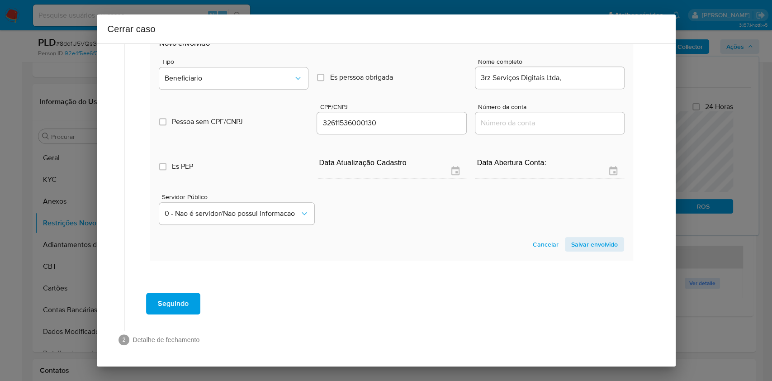
click at [586, 241] on span "Salvar envolvido" at bounding box center [594, 244] width 47 height 13
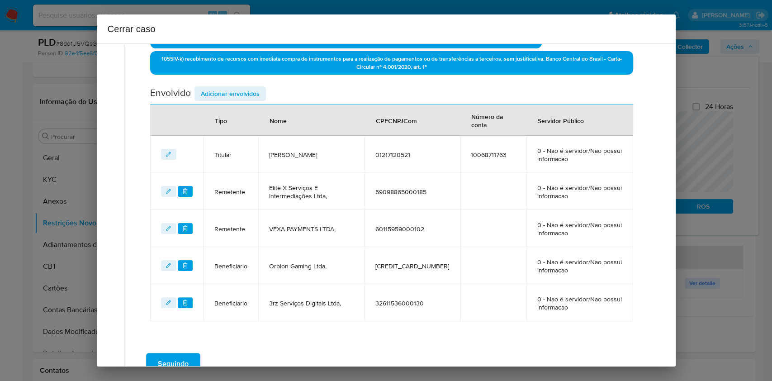
drag, startPoint x: 242, startPoint y: 95, endPoint x: 356, endPoint y: 131, distance: 118.7
click at [242, 95] on span "Adicionar envolvidos" at bounding box center [230, 93] width 59 height 13
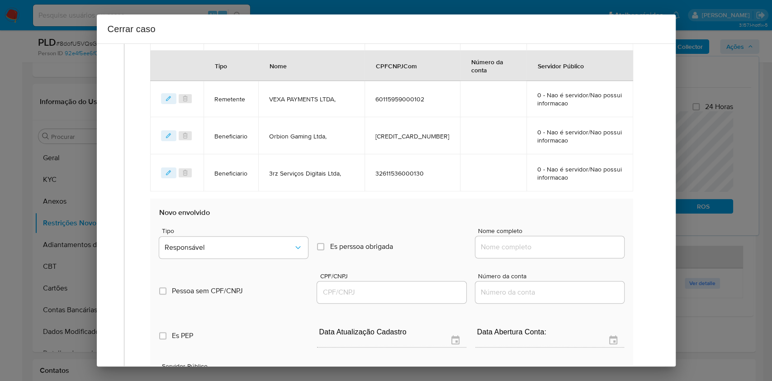
scroll to position [512, 0]
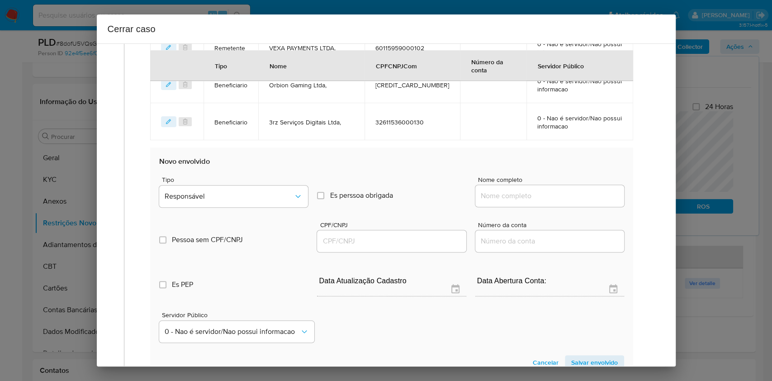
drag, startPoint x: 560, startPoint y: 201, endPoint x: 590, endPoint y: 192, distance: 32.1
click at [560, 201] on div at bounding box center [549, 196] width 149 height 22
click at [590, 191] on input "Nome completo" at bounding box center [549, 196] width 149 height 12
paste input "Ica Soluções Financeiras S/A, 37468454000100"
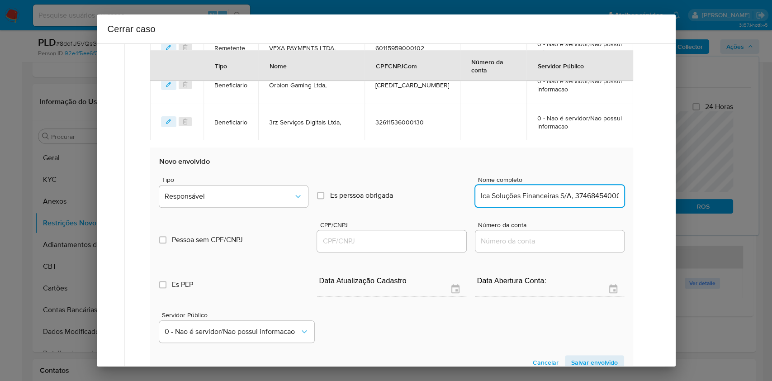
scroll to position [0, 17]
click at [589, 195] on input "Ica Soluções Financeiras S/A, 37468454000100" at bounding box center [549, 196] width 149 height 12
click at [589, 194] on input "Ica Soluções Financeiras S/A, 37468454000100" at bounding box center [549, 196] width 149 height 12
type input "Ica Soluções Financeiras S/A,"
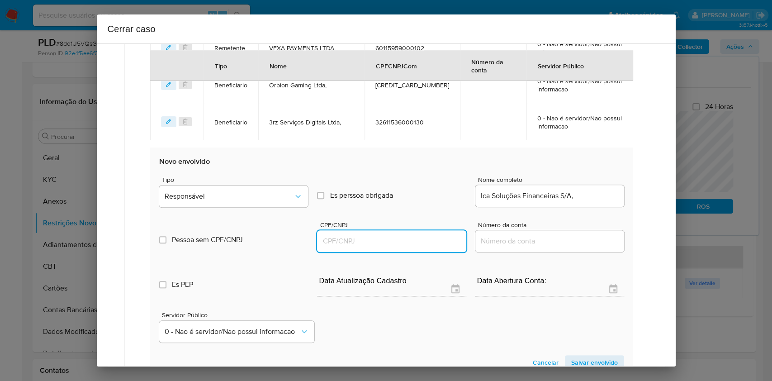
click at [412, 238] on input "CPF/CNPJ" at bounding box center [391, 241] width 149 height 12
paste input "37468454000100"
type input "37468454000100"
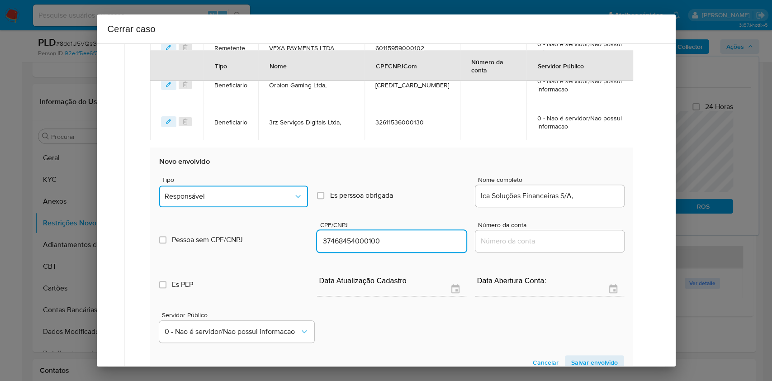
click at [233, 198] on span "Responsável" at bounding box center [229, 196] width 129 height 9
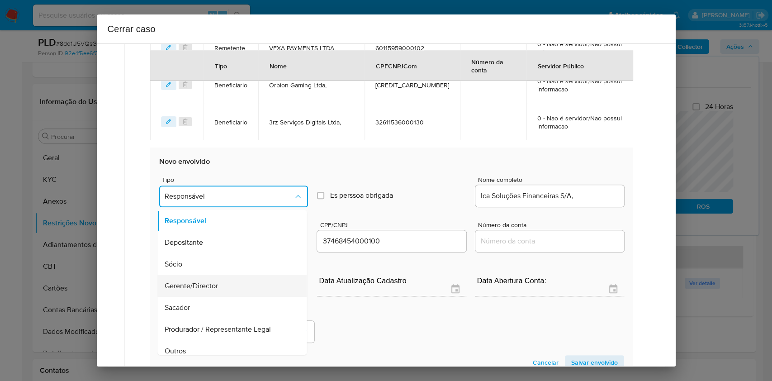
scroll to position [116, 0]
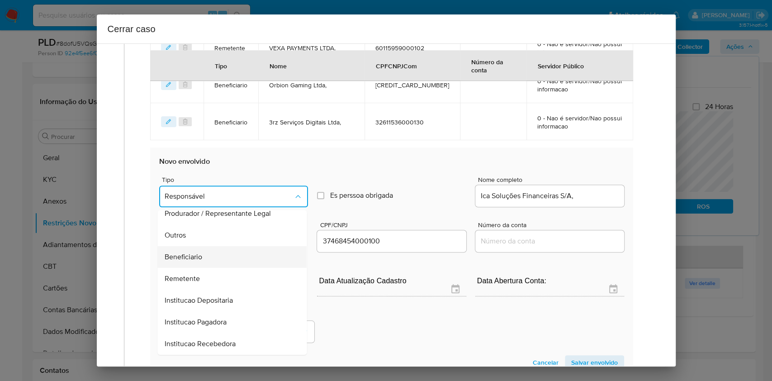
click at [232, 263] on div "Beneficiario" at bounding box center [229, 257] width 129 height 22
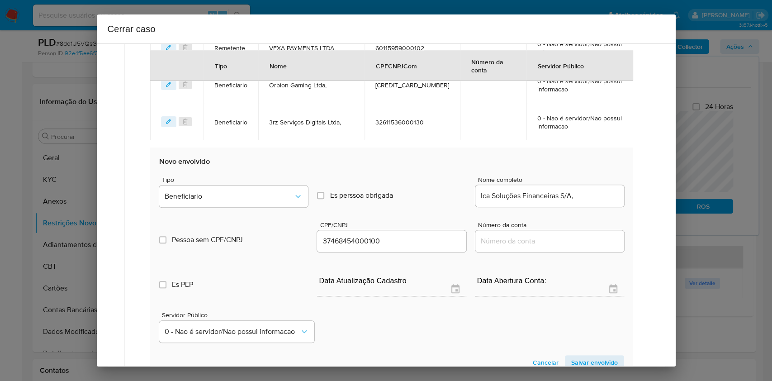
click at [599, 360] on span "Salvar envolvido" at bounding box center [594, 362] width 47 height 13
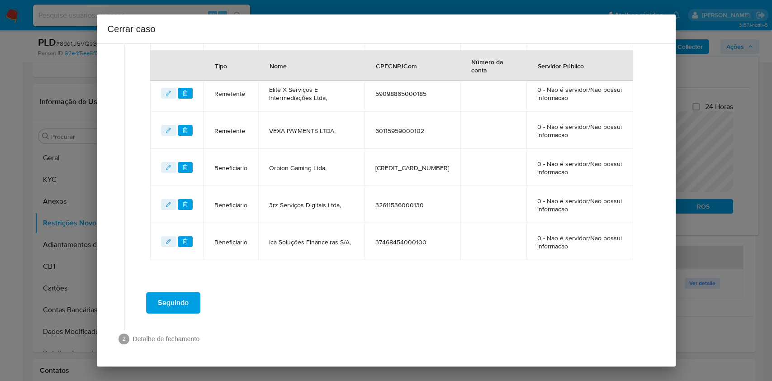
scroll to position [428, 0]
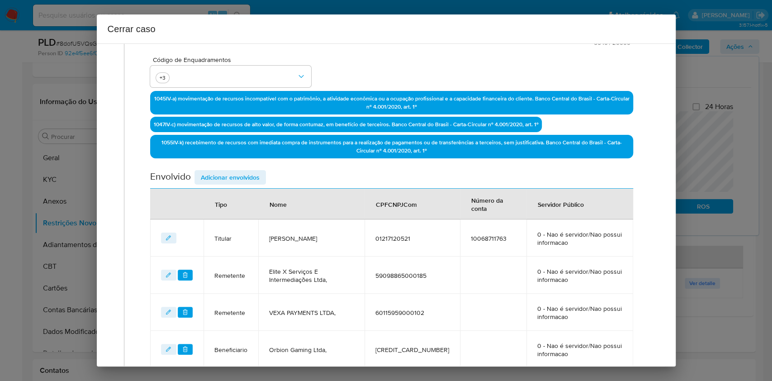
drag, startPoint x: 244, startPoint y: 174, endPoint x: 257, endPoint y: 176, distance: 13.0
click at [244, 175] on span "Adicionar envolvidos" at bounding box center [230, 177] width 59 height 13
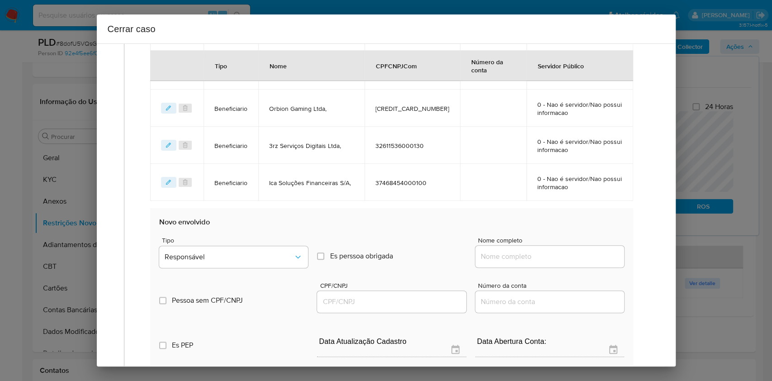
click at [543, 259] on input "Nome completo" at bounding box center [549, 257] width 149 height 12
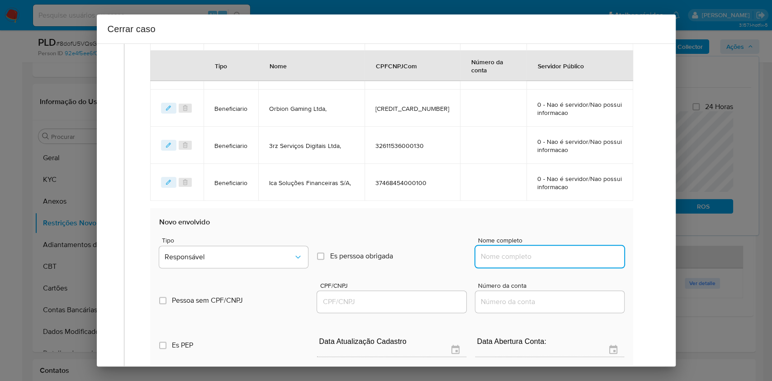
paste input "Bs Payments Solutions Ltda, 46872831000154"
click at [570, 258] on input "Bs Payments Solutions Ltda, 46872831000154" at bounding box center [549, 257] width 149 height 12
click at [570, 257] on input "Bs Payments Solutions Ltda, 46872831000154" at bounding box center [549, 257] width 149 height 12
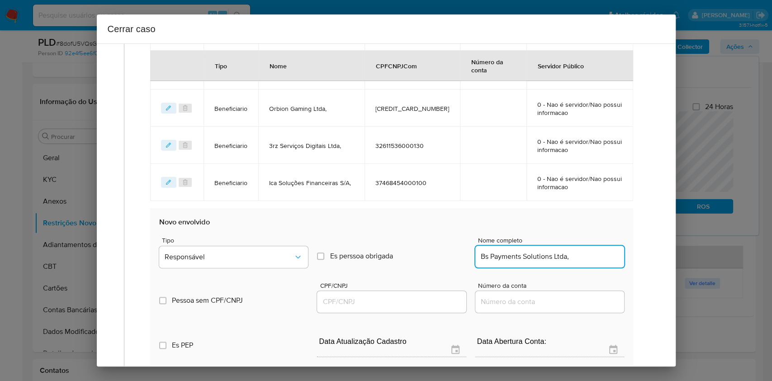
type input "Bs Payments Solutions Ltda,"
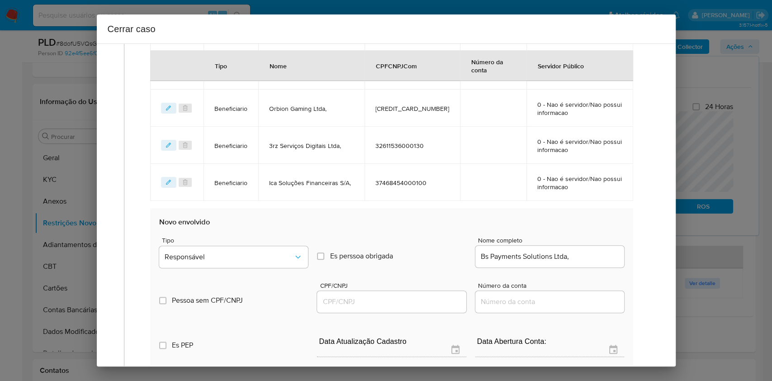
drag, startPoint x: 400, startPoint y: 307, endPoint x: 399, endPoint y: 302, distance: 5.5
click at [399, 307] on div at bounding box center [391, 302] width 149 height 22
drag, startPoint x: 399, startPoint y: 302, endPoint x: 415, endPoint y: 295, distance: 17.2
click at [399, 302] on input "CPF/CNPJ" at bounding box center [391, 302] width 149 height 12
paste input "46872831000154"
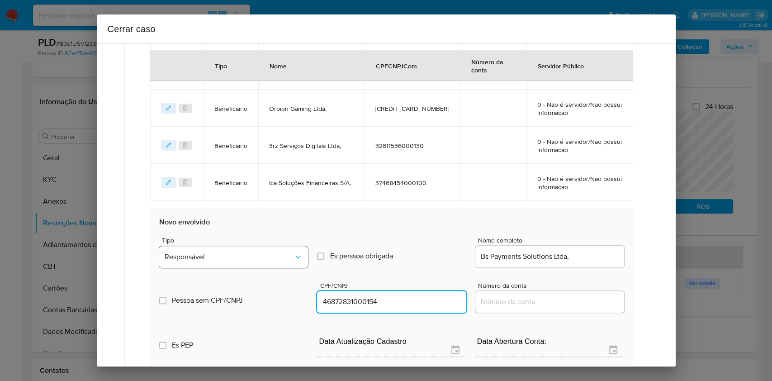
type input "46872831000154"
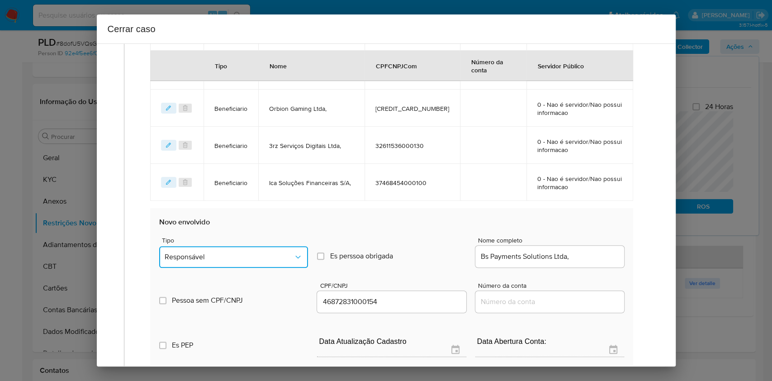
click at [245, 246] on button "Responsável" at bounding box center [233, 257] width 149 height 22
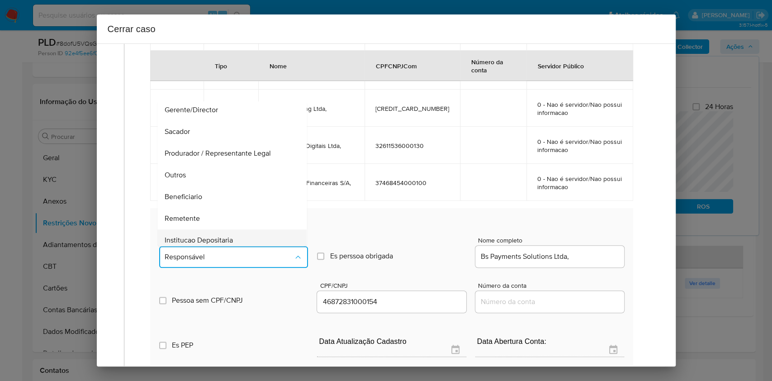
scroll to position [116, 0]
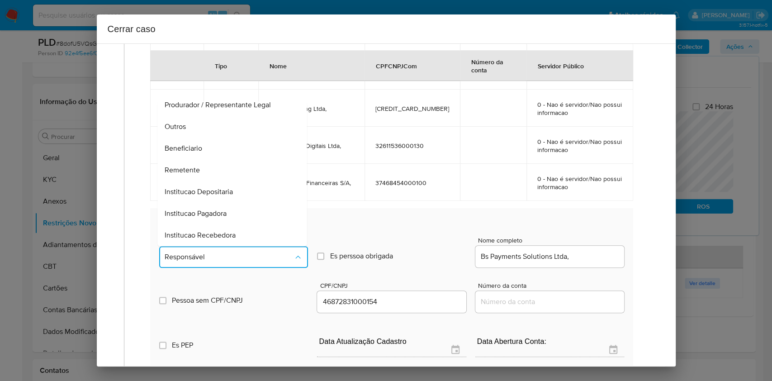
click at [217, 147] on div "Beneficiario" at bounding box center [229, 149] width 129 height 22
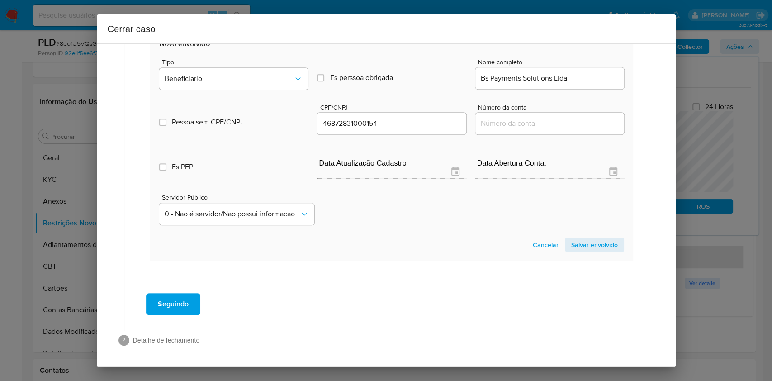
click at [588, 245] on span "Salvar envolvido" at bounding box center [594, 244] width 47 height 13
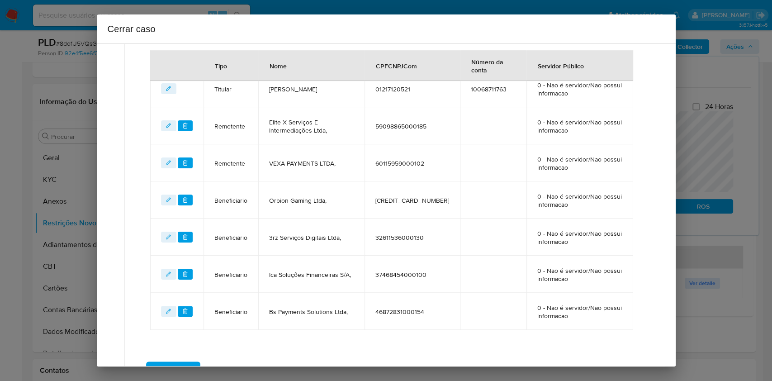
scroll to position [345, 0]
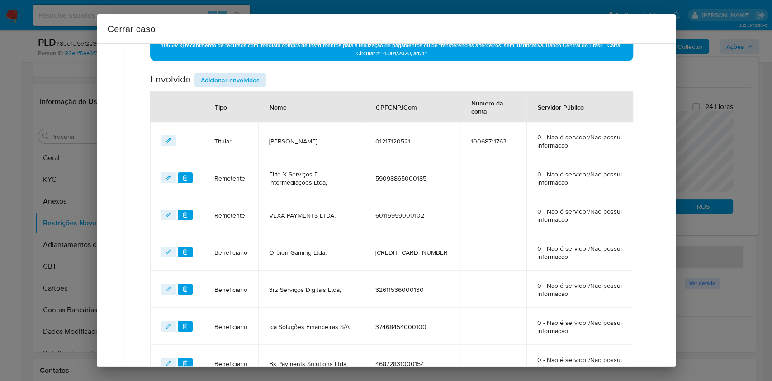
drag, startPoint x: 244, startPoint y: 86, endPoint x: 251, endPoint y: 85, distance: 6.9
click at [245, 87] on div "Envolvido Adicionar envolvidos" at bounding box center [391, 82] width 483 height 19
drag, startPoint x: 251, startPoint y: 82, endPoint x: 301, endPoint y: 100, distance: 52.8
click at [251, 83] on span "Adicionar envolvidos" at bounding box center [230, 80] width 59 height 13
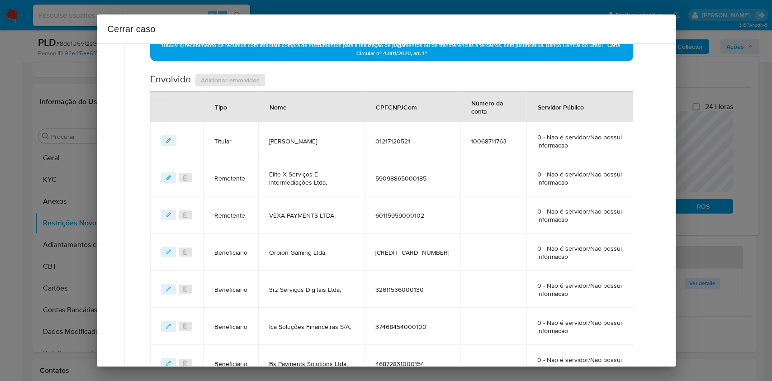
scroll to position [586, 0]
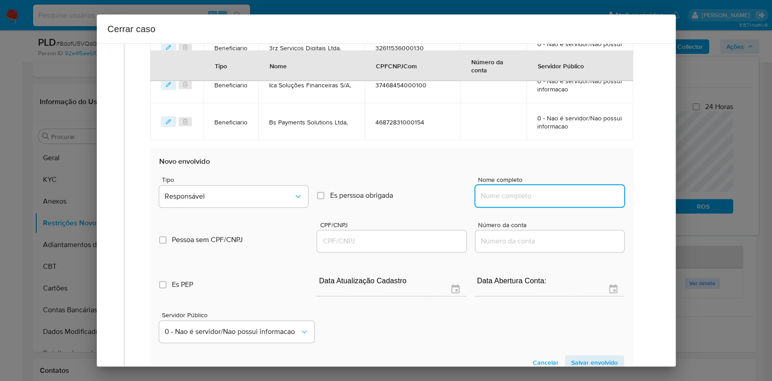
drag, startPoint x: 544, startPoint y: 195, endPoint x: 581, endPoint y: 195, distance: 37.5
click at [546, 196] on input "Nome completo" at bounding box center [549, 196] width 149 height 12
paste input "EMS Tech Company Ltda, 18821802000128"
click at [585, 196] on input "EMS Tech Company Ltda, 18821802000128" at bounding box center [549, 196] width 149 height 12
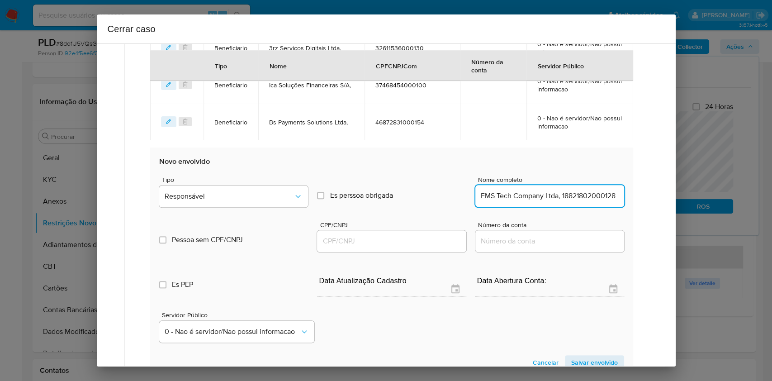
click at [585, 196] on input "EMS Tech Company Ltda, 18821802000128" at bounding box center [549, 196] width 149 height 12
type input "EMS Tech Company Ltda,"
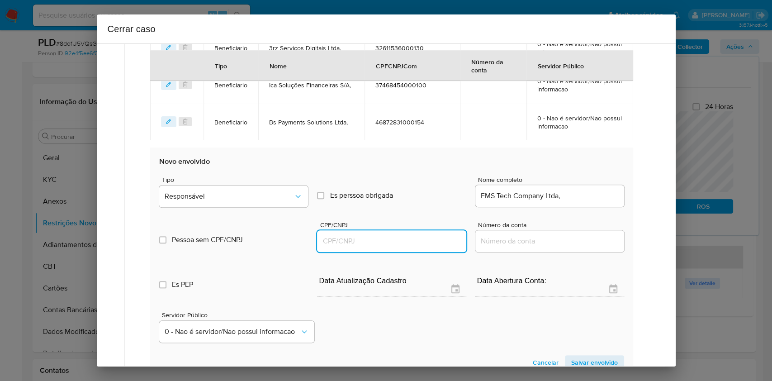
click at [430, 242] on input "CPF/CNPJ" at bounding box center [391, 241] width 149 height 12
paste input "18821802000128"
type input "18821802000128"
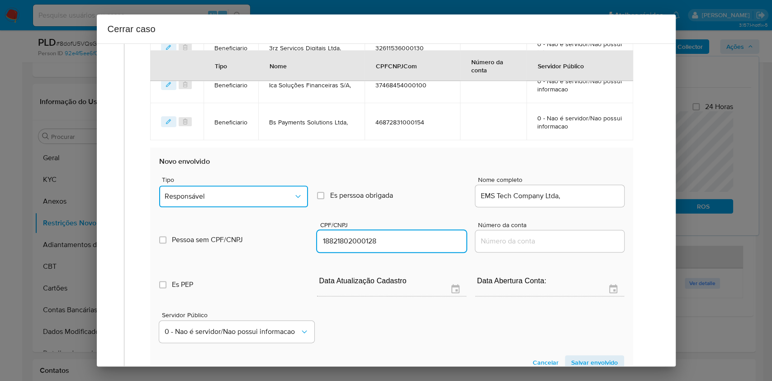
click at [280, 201] on button "Responsável" at bounding box center [233, 196] width 149 height 22
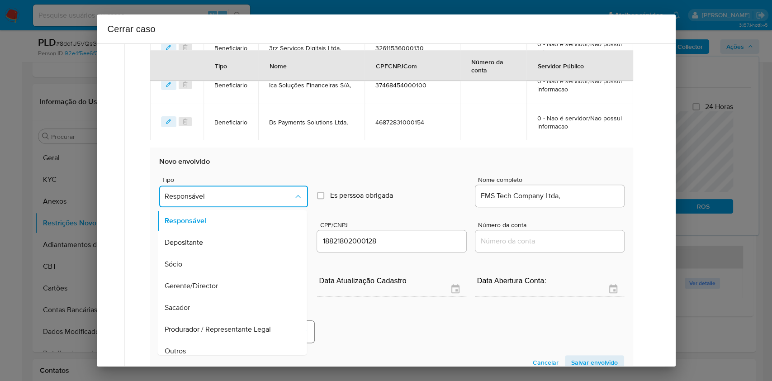
drag, startPoint x: 212, startPoint y: 346, endPoint x: 264, endPoint y: 338, distance: 52.5
click at [213, 346] on div "Outros" at bounding box center [229, 351] width 129 height 22
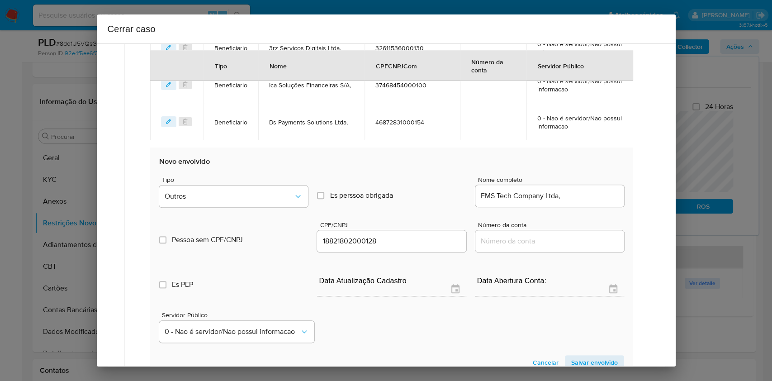
click at [578, 360] on span "Salvar envolvido" at bounding box center [594, 362] width 47 height 13
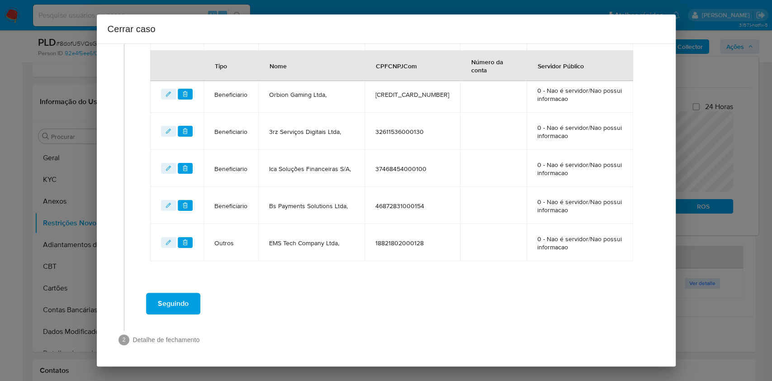
click at [188, 299] on button "Seguindo" at bounding box center [173, 304] width 54 height 22
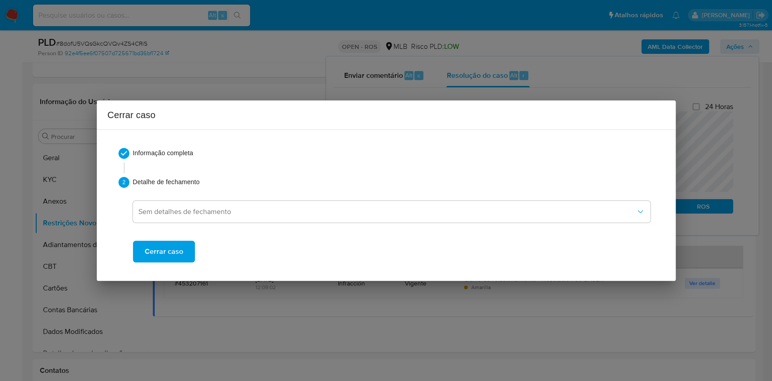
click at [175, 259] on span "Cerrar caso" at bounding box center [164, 252] width 38 height 20
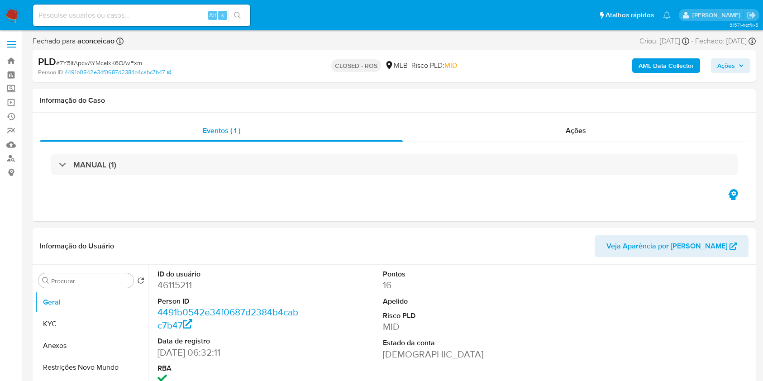
select select "10"
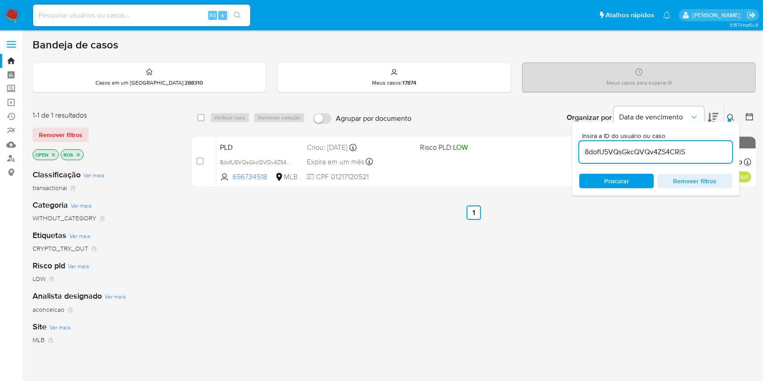
click at [602, 148] on input "8dofU5VQsGkcQVQv4ZS4CRiS" at bounding box center [655, 152] width 153 height 12
click at [602, 150] on input "8dofU5VQsGkcQVQv4ZS4CRiS" at bounding box center [655, 152] width 153 height 12
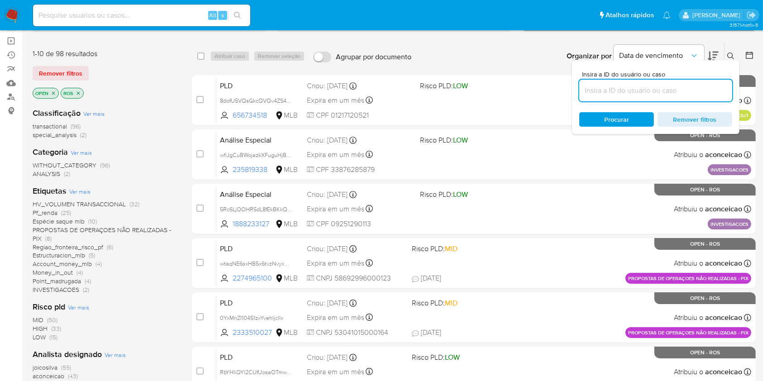
scroll to position [120, 0]
